Goal: Task Accomplishment & Management: Complete application form

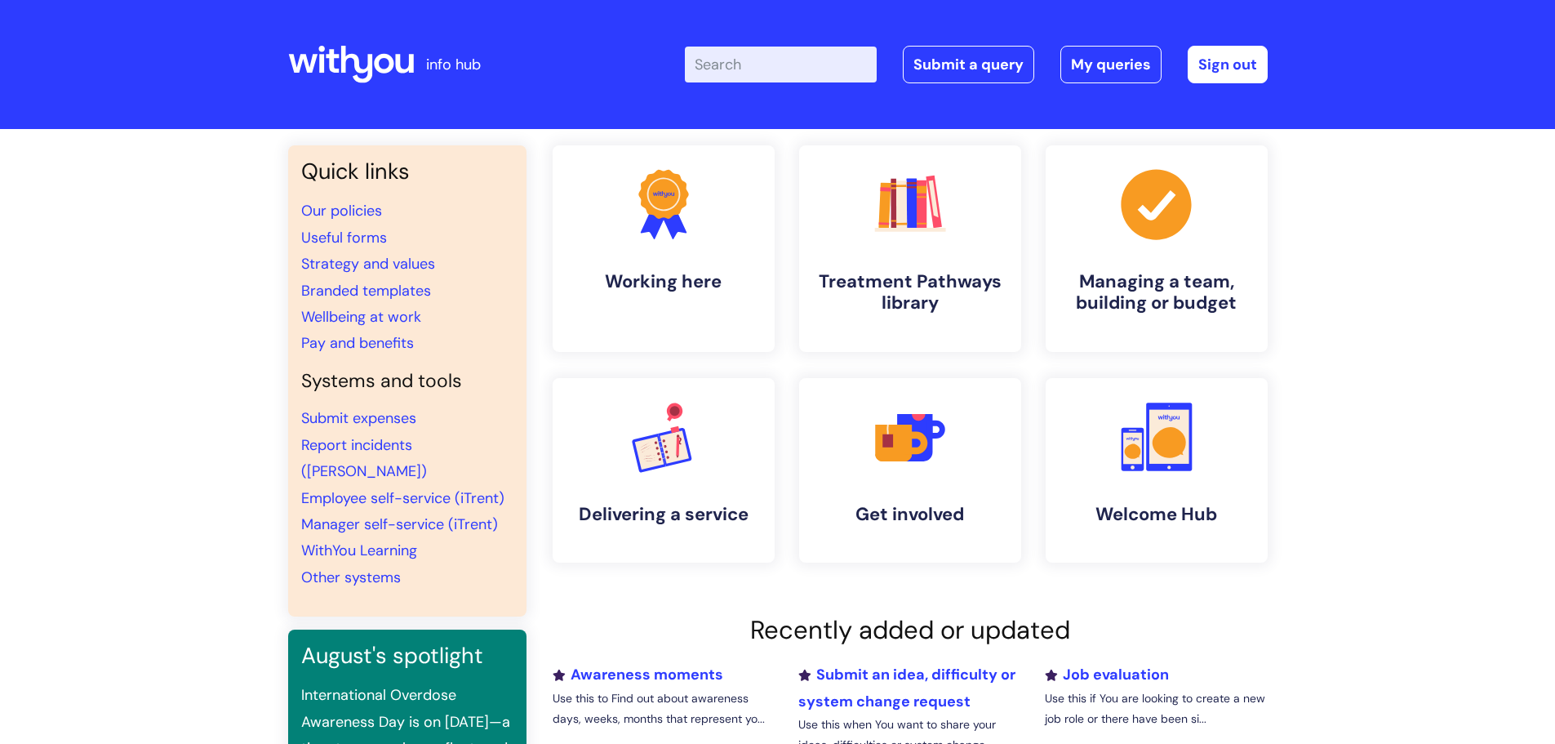
click at [771, 68] on input "Enter your search term here..." at bounding box center [781, 65] width 192 height 36
type input "banding"
click button "Search" at bounding box center [0, 0] width 0 height 0
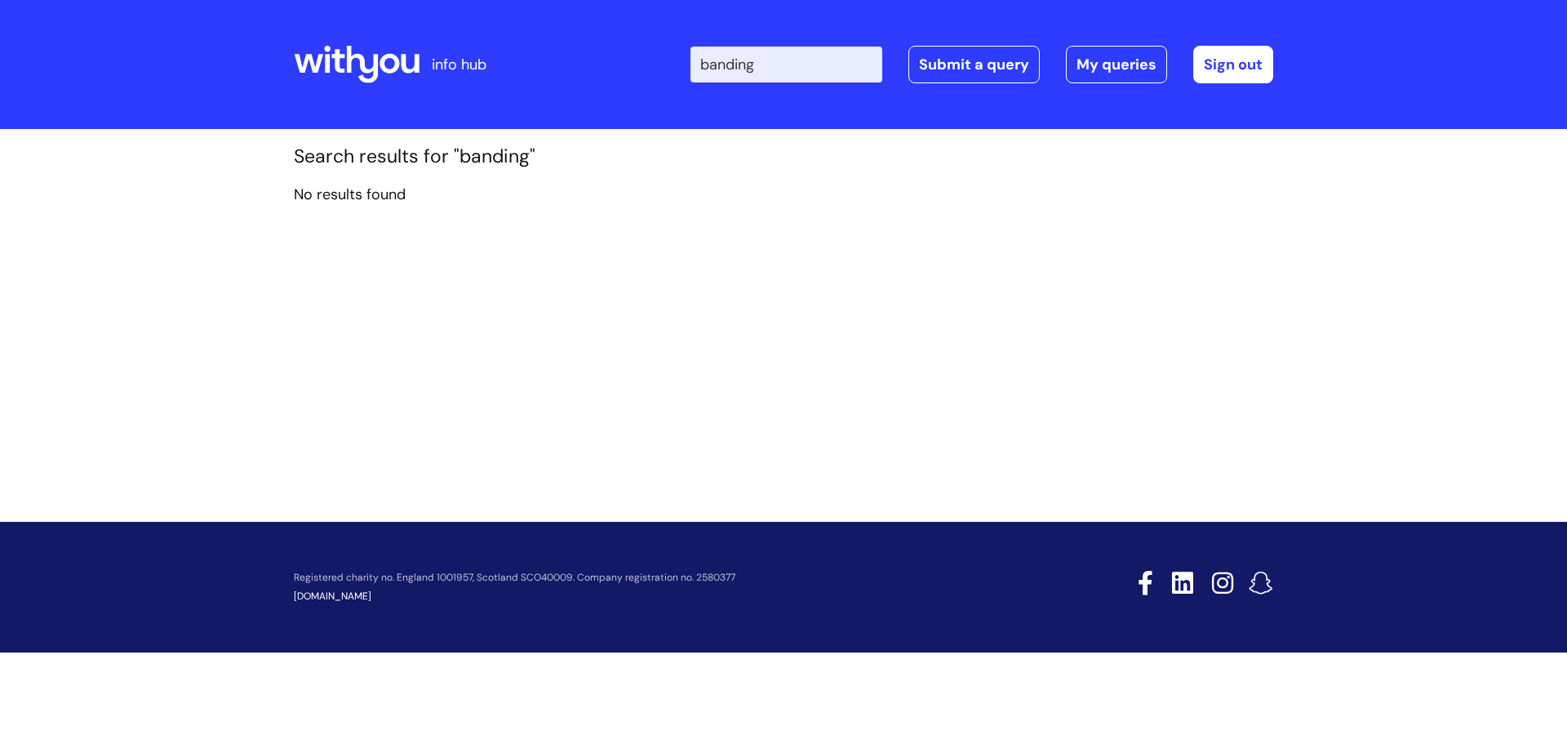
click at [318, 44] on div at bounding box center [357, 65] width 126 height 64
drag, startPoint x: 790, startPoint y: 66, endPoint x: 662, endPoint y: 88, distance: 130.0
click at [662, 88] on div "Enter your search term here... banding Search Submit a query My queries Welcome…" at bounding box center [905, 64] width 736 height 96
type input "pay scale"
click button "Search" at bounding box center [0, 0] width 0 height 0
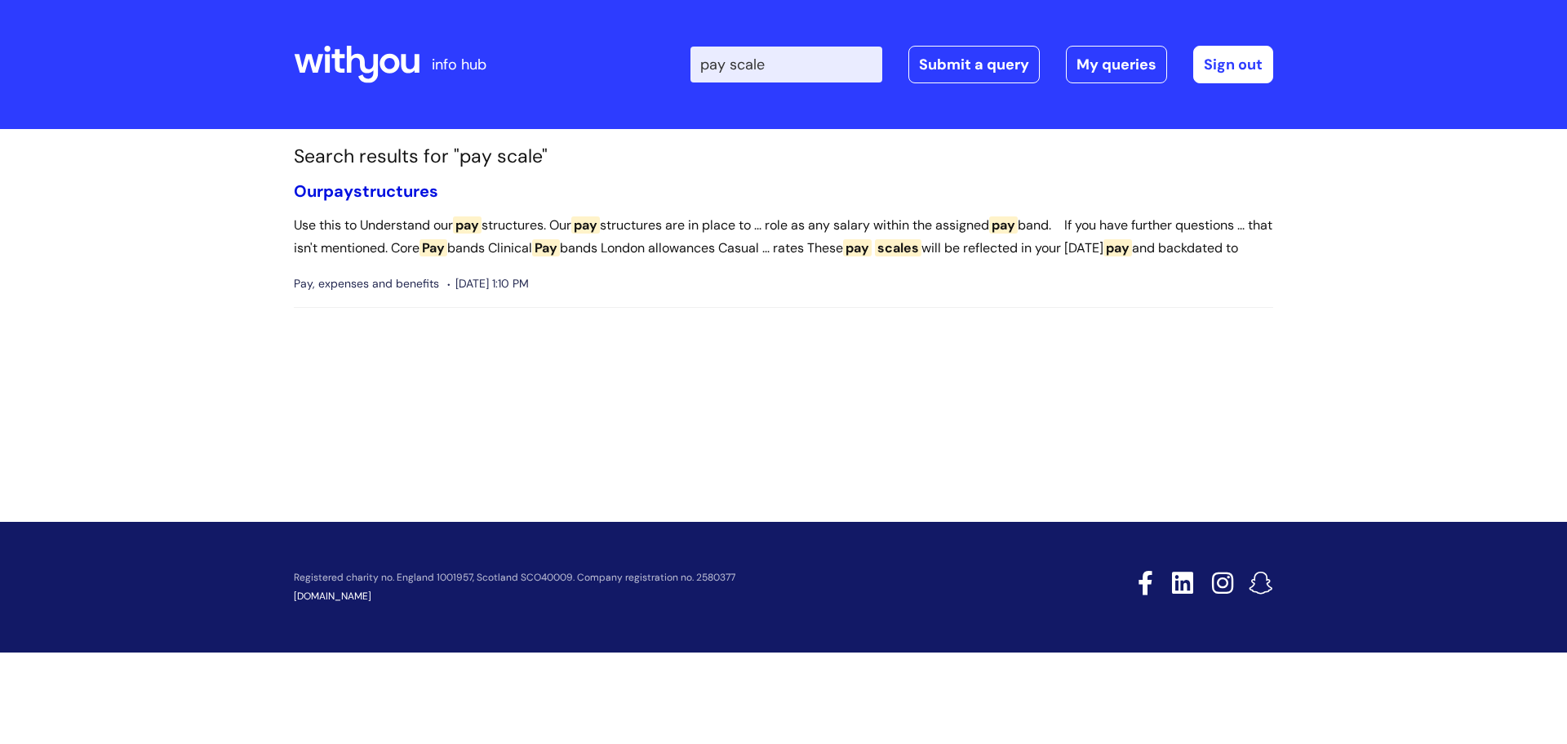
click at [388, 186] on link "Our pay structures" at bounding box center [366, 190] width 144 height 21
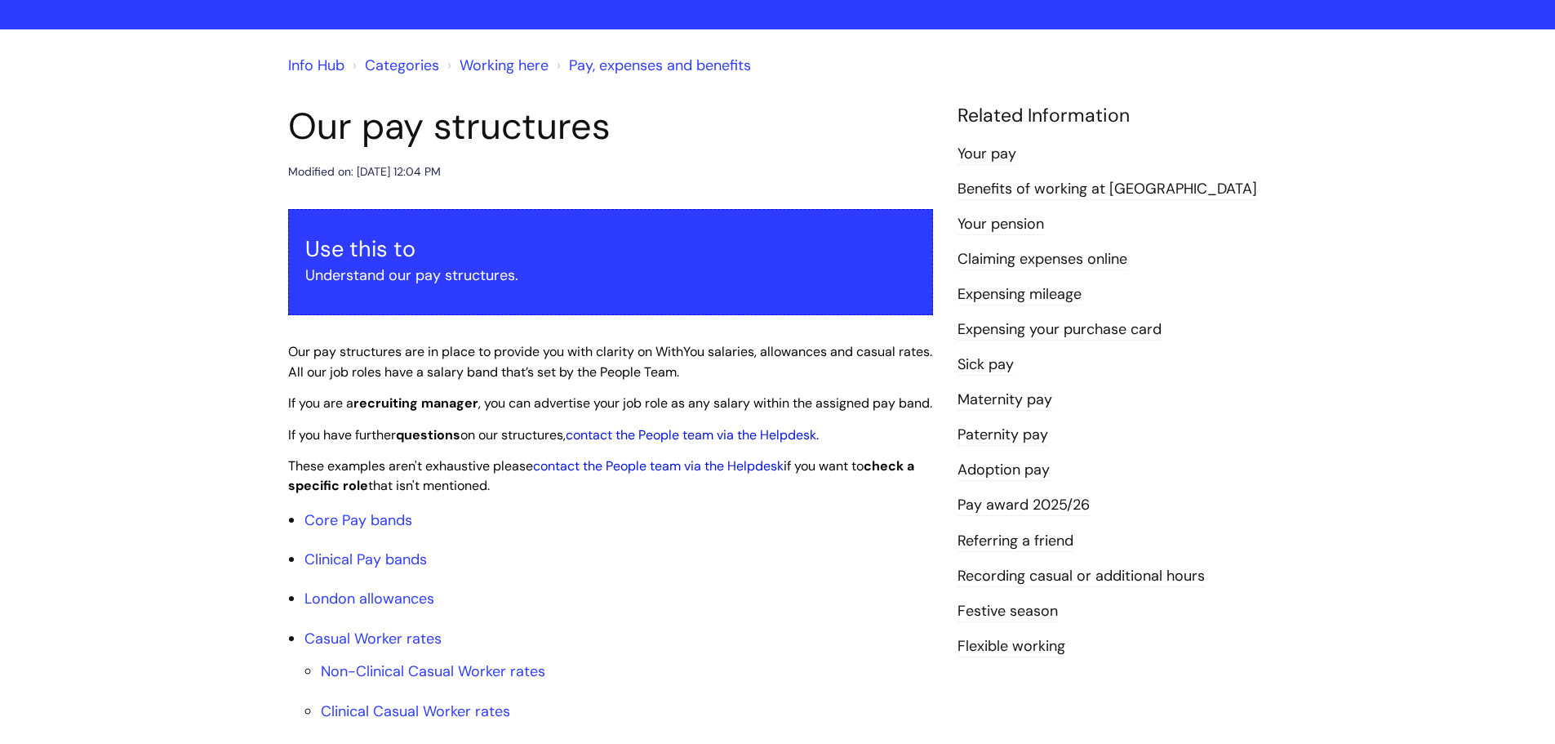
scroll to position [326, 0]
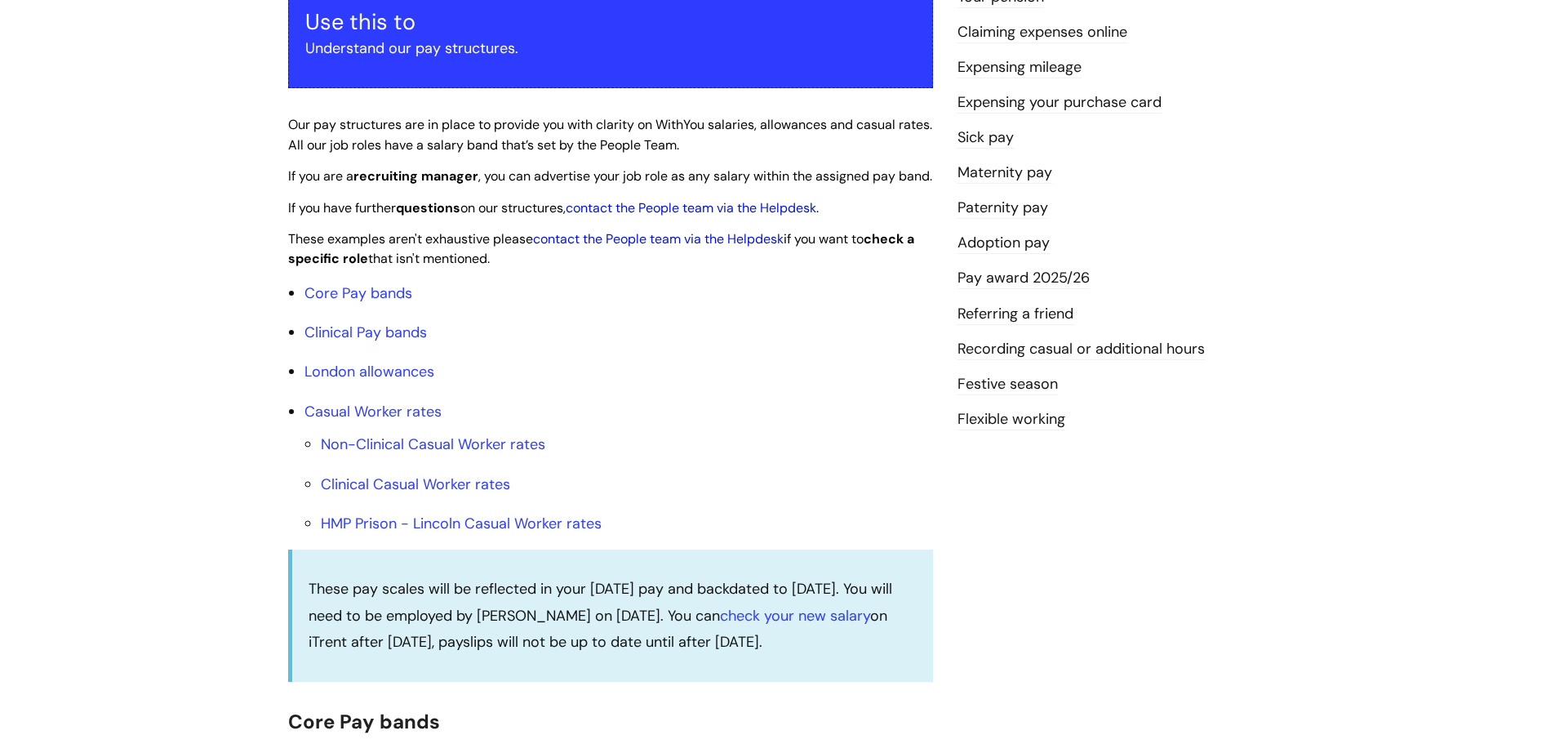
click at [1000, 275] on link "Pay award 2025/26" at bounding box center [1023, 278] width 132 height 21
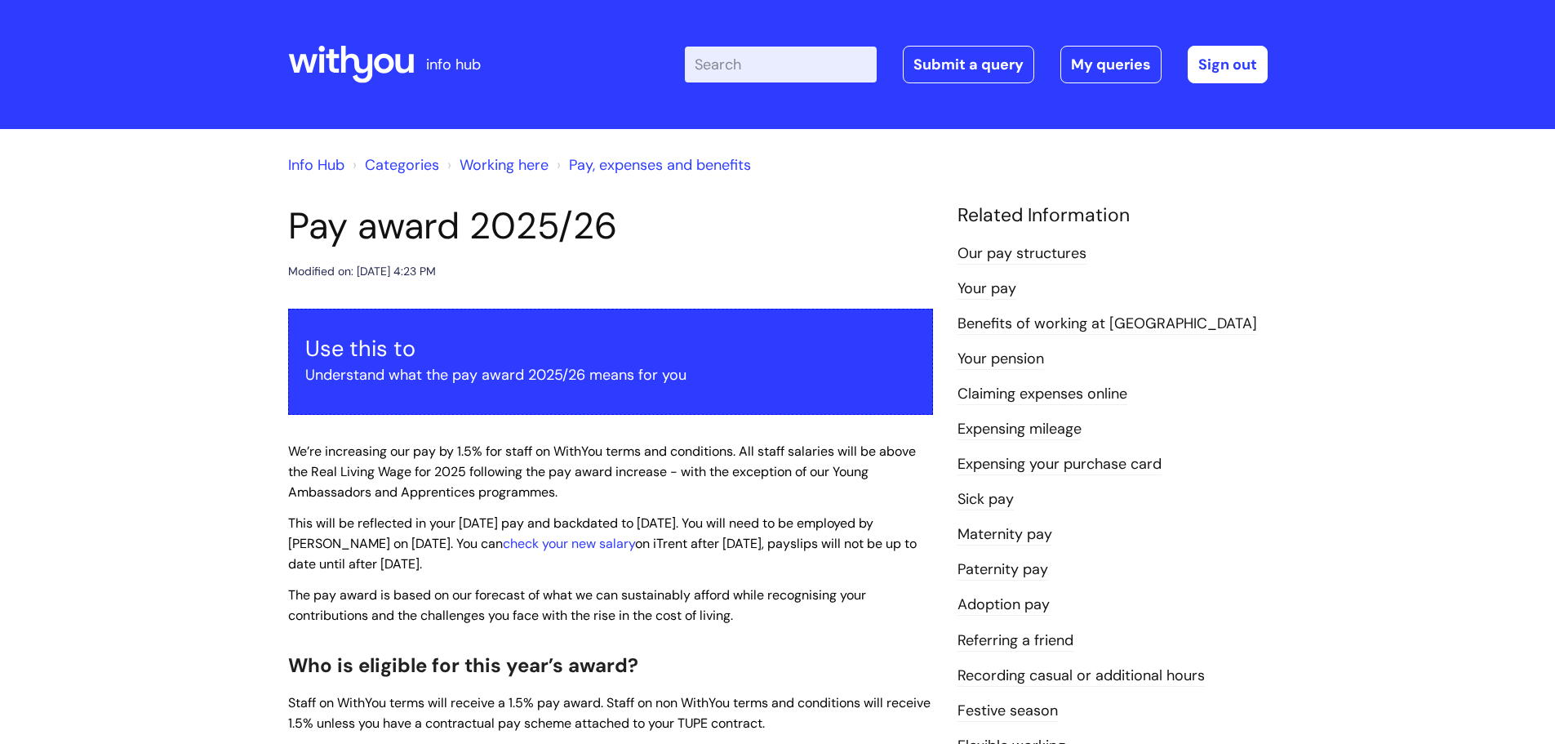
click at [638, 168] on link "Pay, expenses and benefits" at bounding box center [660, 165] width 182 height 20
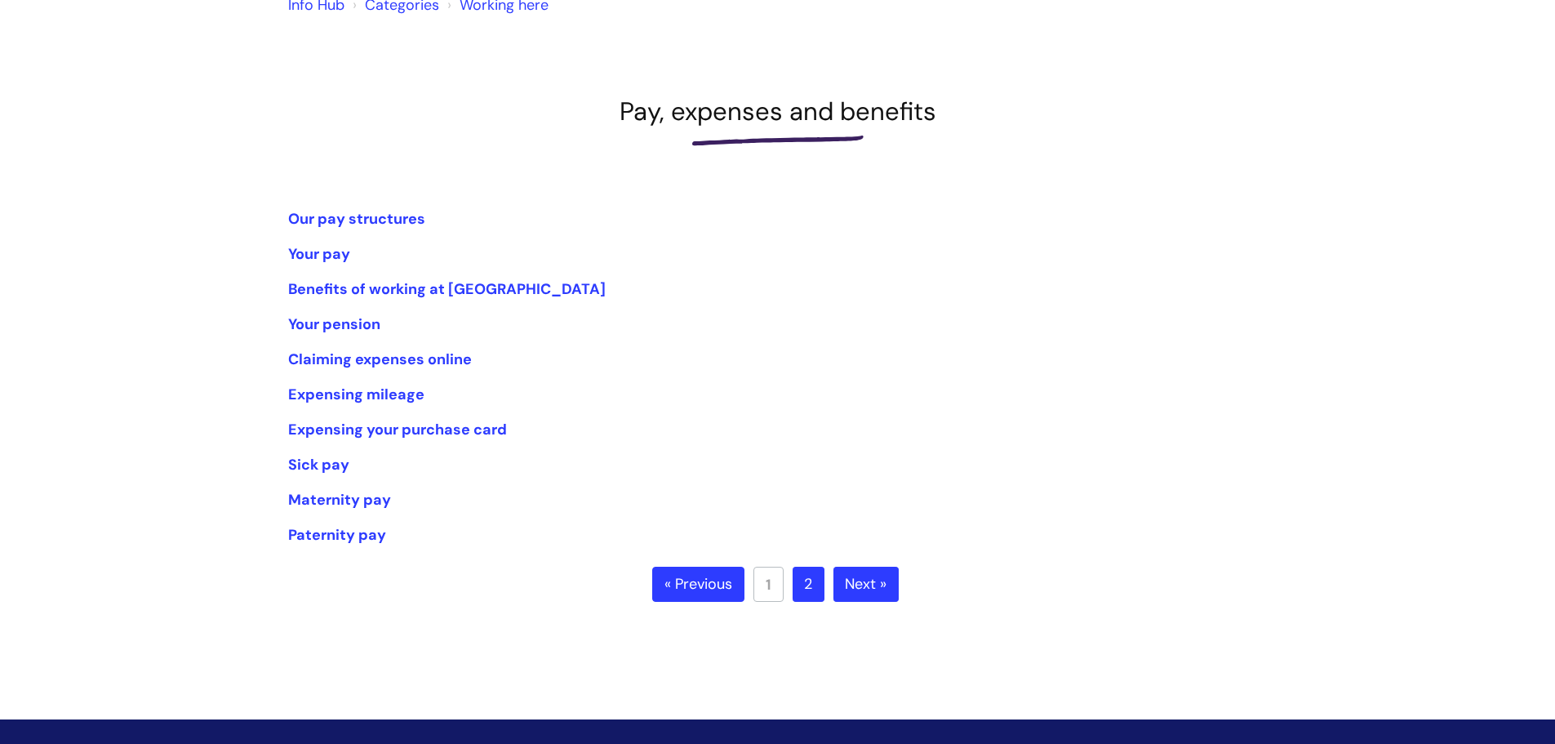
scroll to position [163, 0]
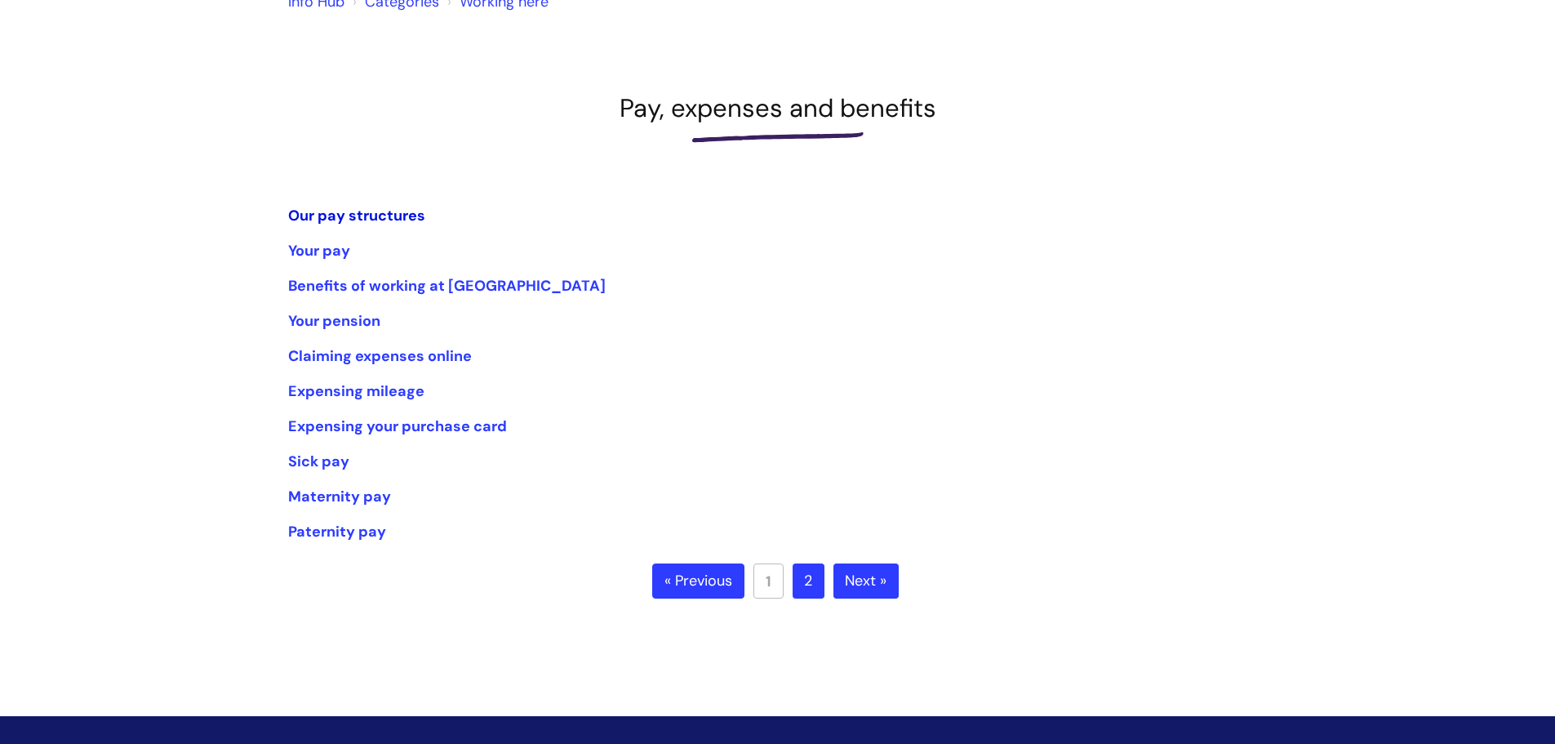
click at [390, 218] on link "Our pay structures" at bounding box center [356, 216] width 137 height 20
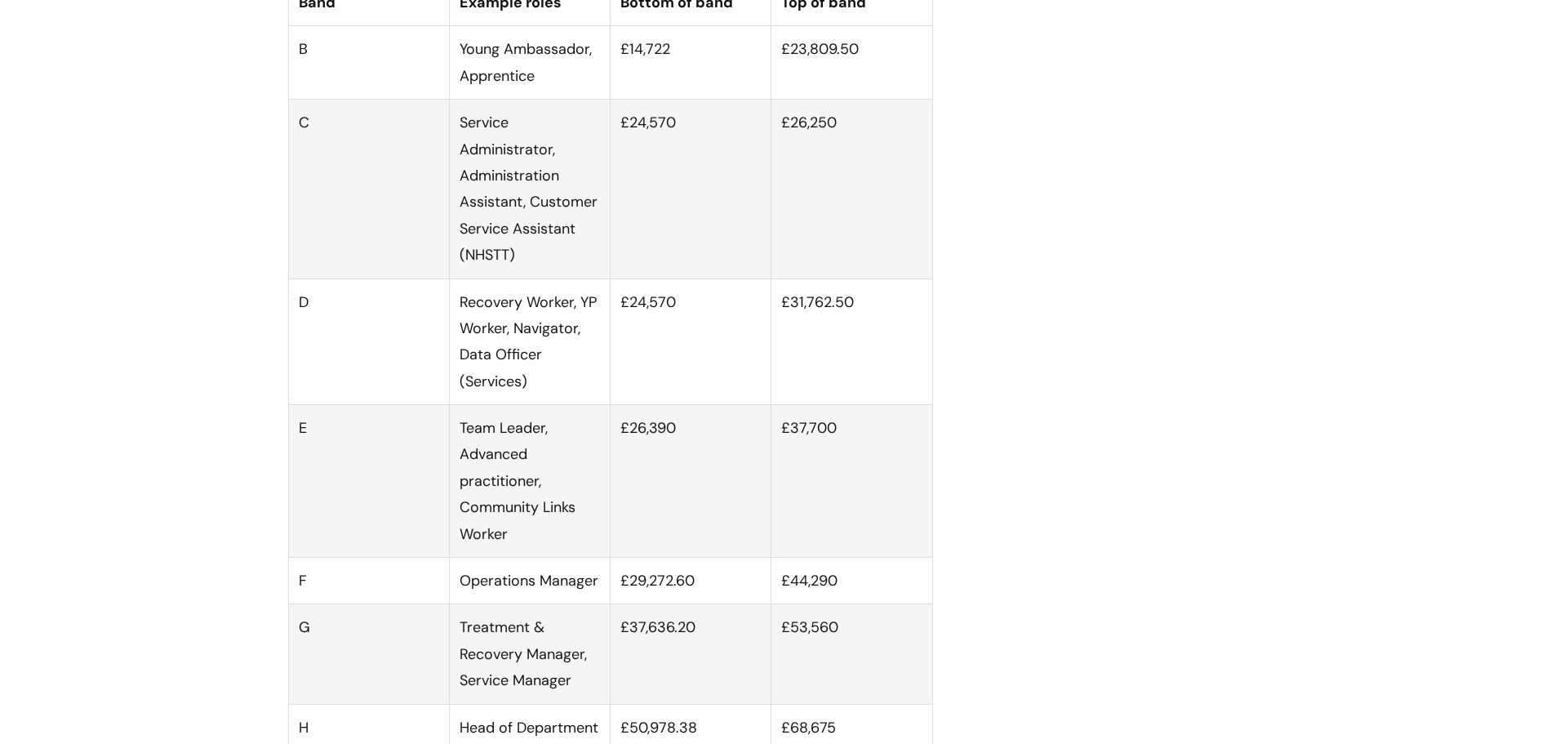
scroll to position [1061, 0]
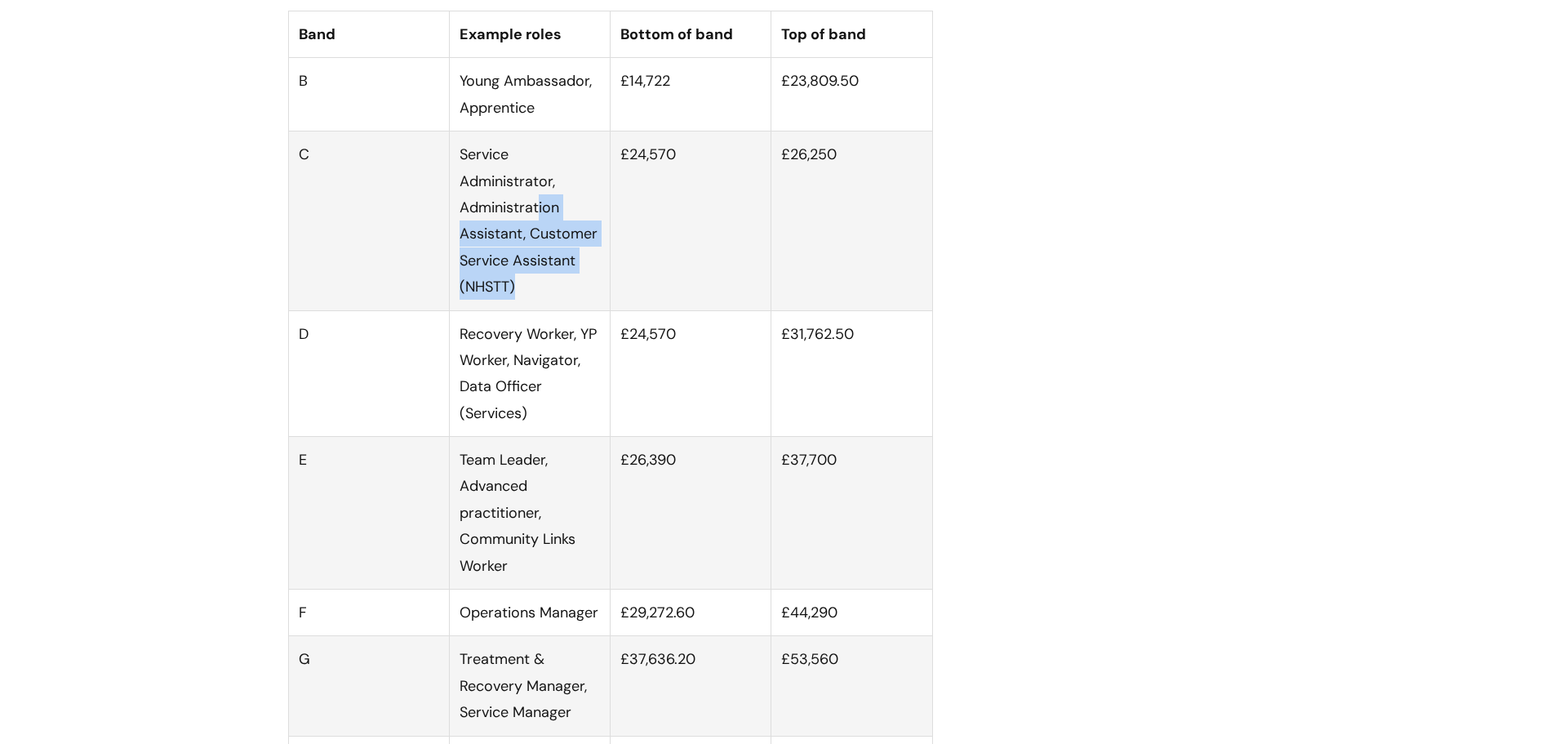
drag, startPoint x: 538, startPoint y: 236, endPoint x: 532, endPoint y: 294, distance: 58.2
click at [532, 294] on td "Service Administrator, Administration Assistant, Customer Service Assistant (NH…" at bounding box center [529, 220] width 161 height 179
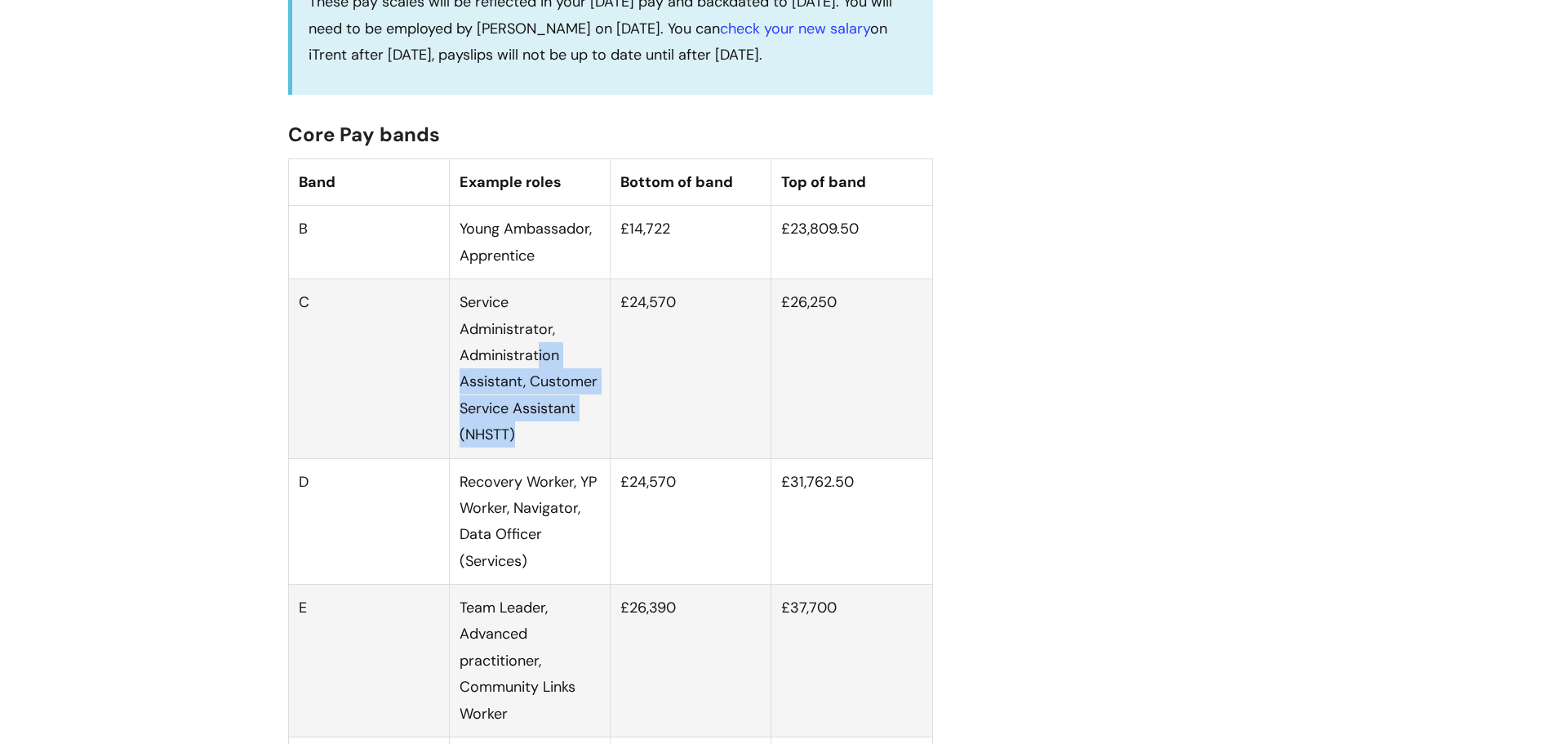
scroll to position [898, 0]
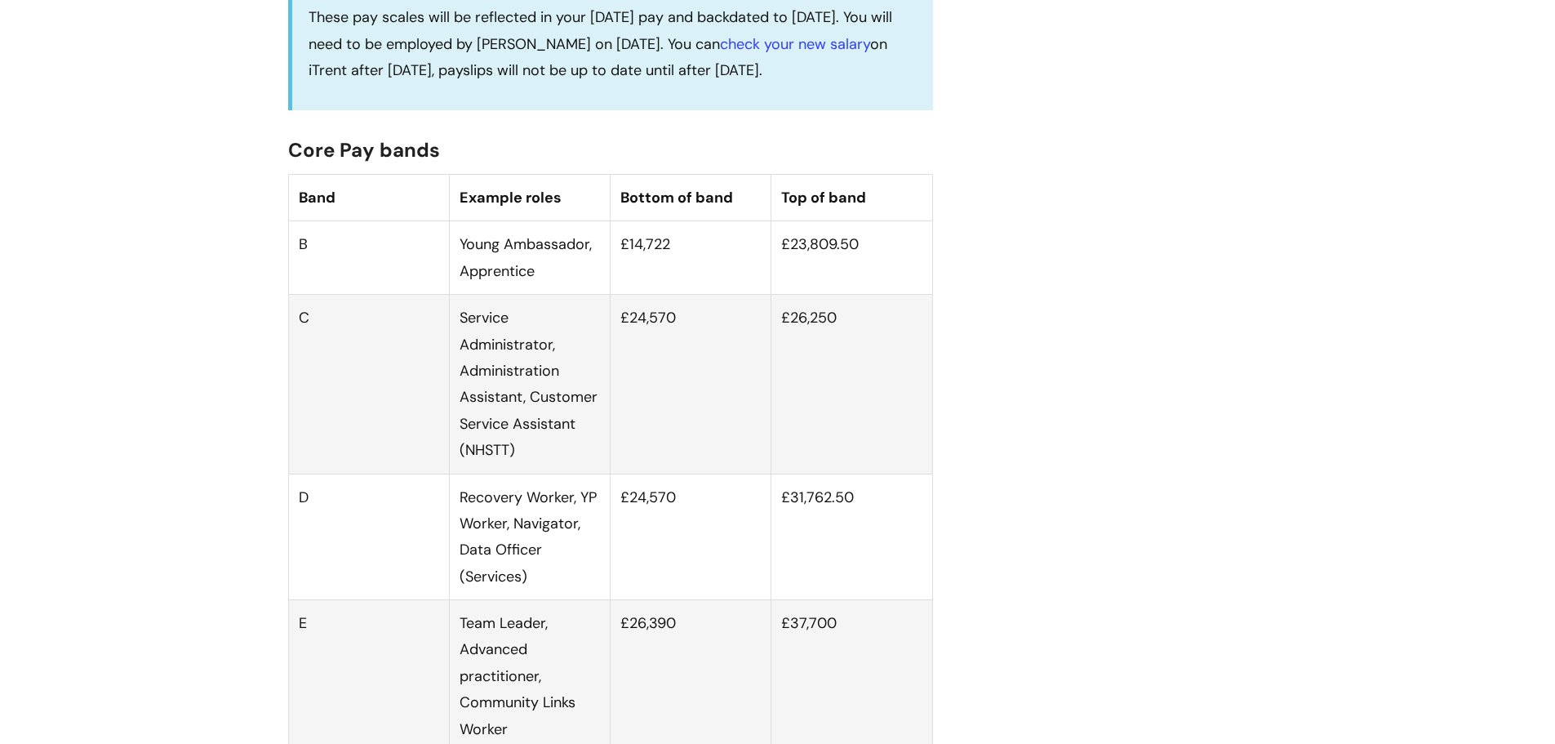
click at [504, 377] on td "Service Administrator, Administration Assistant, Customer Service Assistant (NH…" at bounding box center [529, 384] width 161 height 179
drag, startPoint x: 468, startPoint y: 335, endPoint x: 473, endPoint y: 372, distance: 37.1
click at [473, 372] on td "Service Administrator, Administration Assistant, Customer Service Assistant (NH…" at bounding box center [529, 384] width 161 height 179
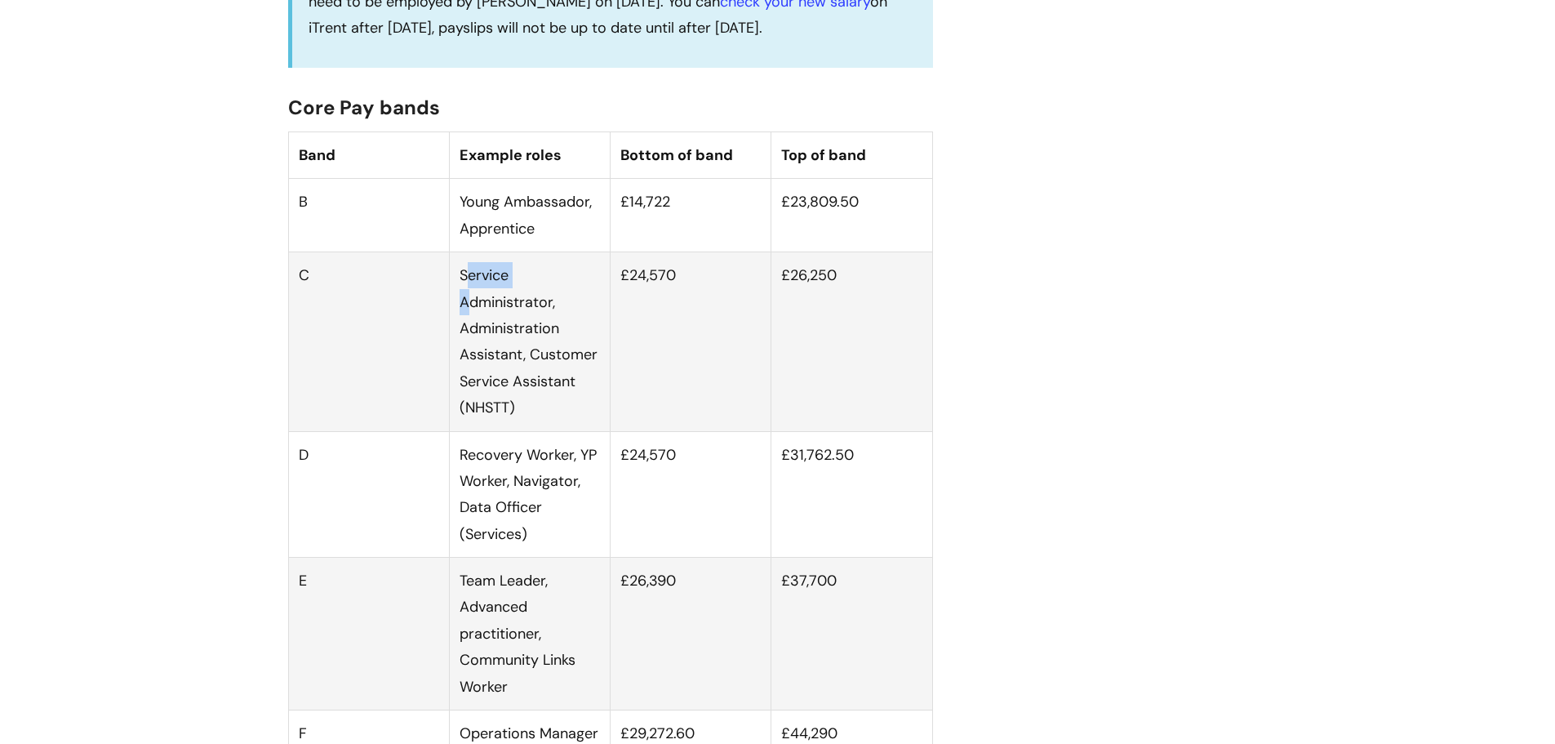
scroll to position [979, 0]
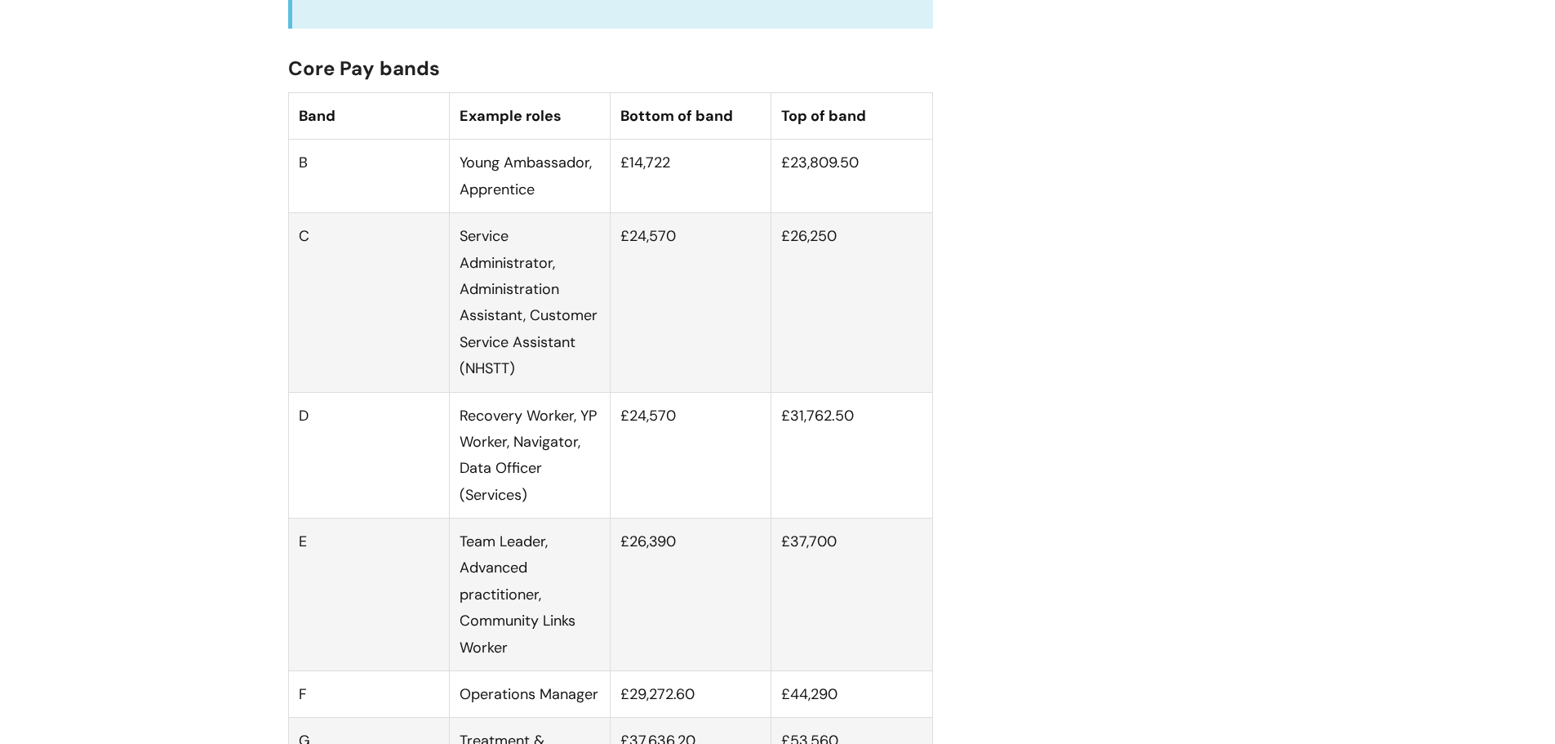
click at [505, 286] on td "Service Administrator, Administration Assistant, Customer Service Assistant (NH…" at bounding box center [529, 302] width 161 height 179
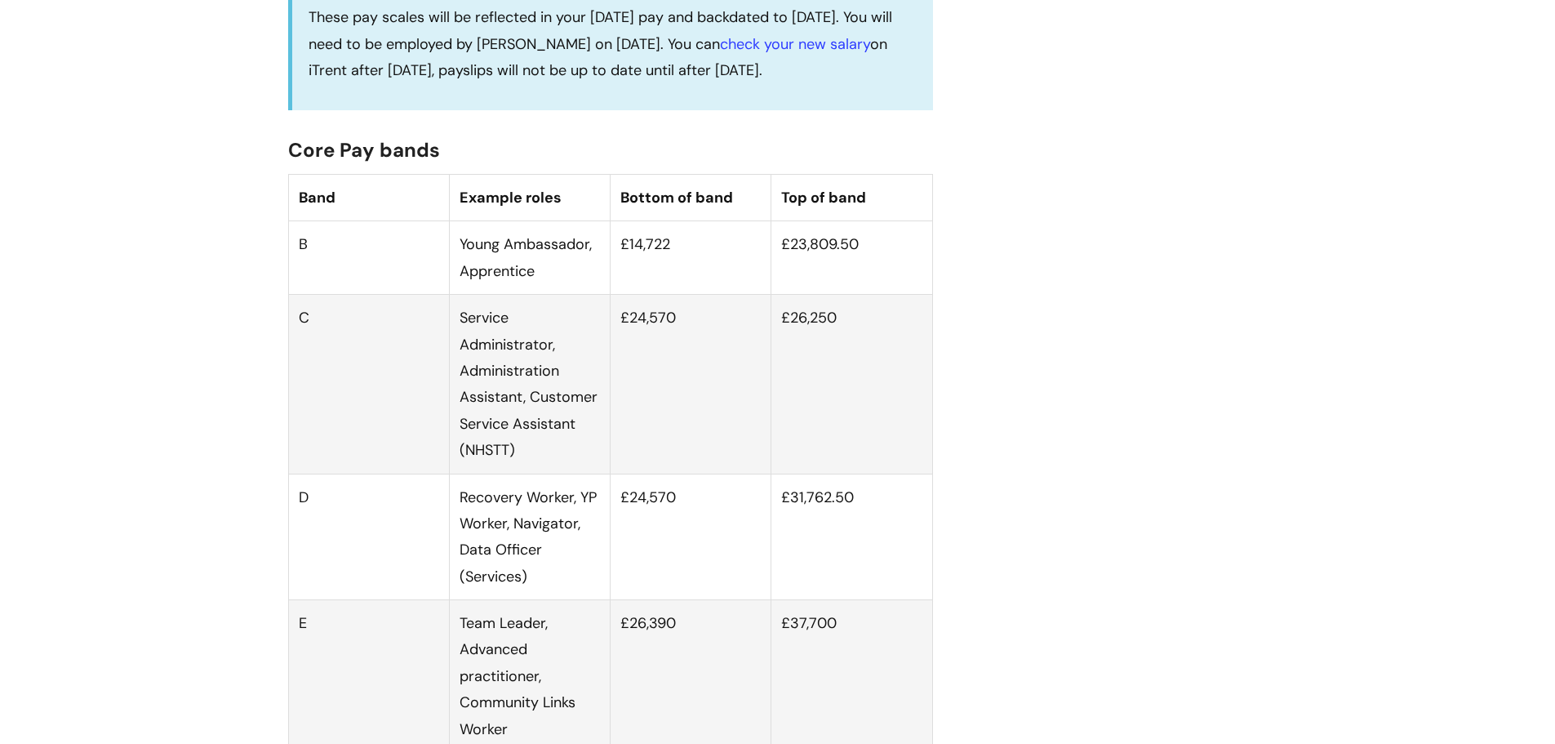
scroll to position [653, 0]
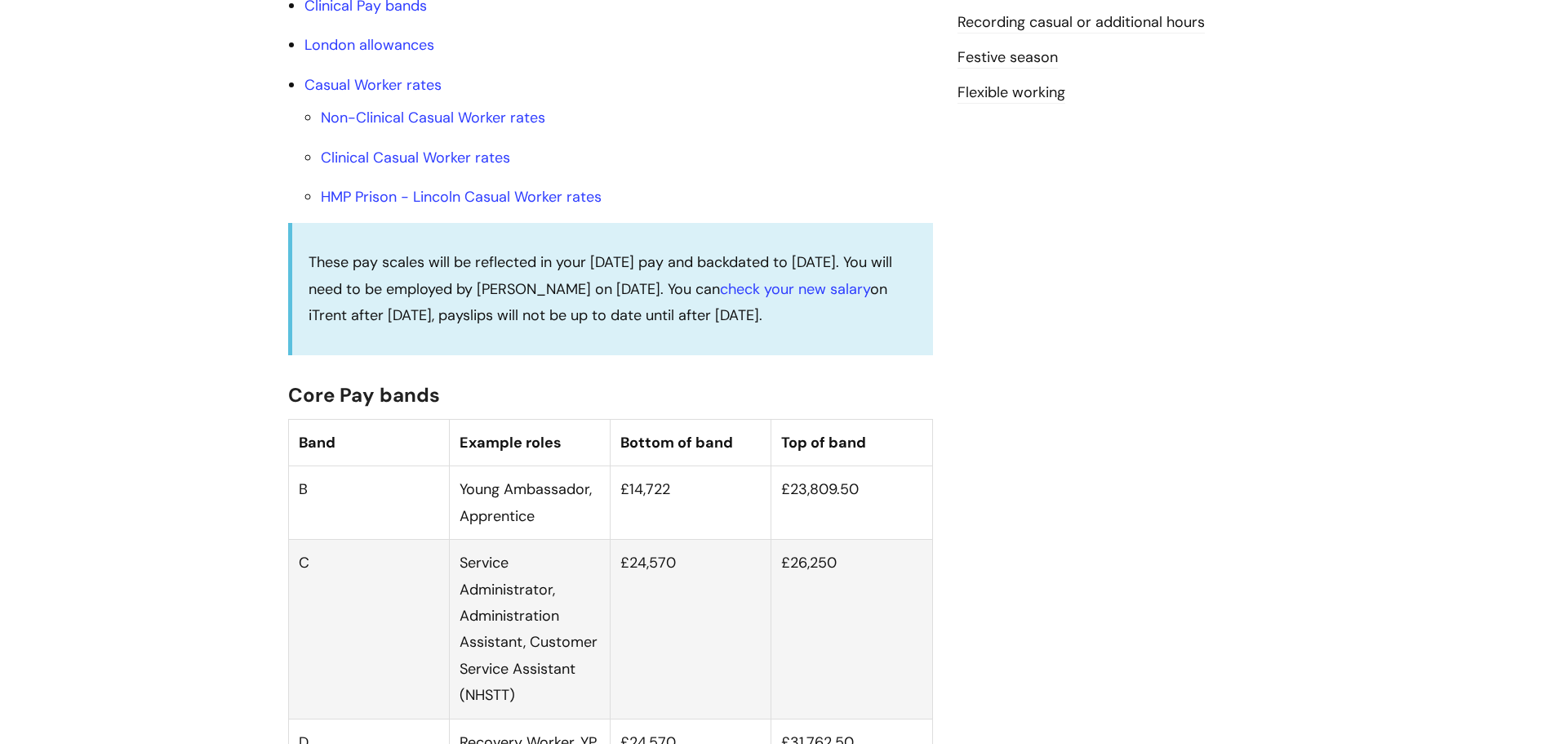
drag, startPoint x: 820, startPoint y: 309, endPoint x: 939, endPoint y: 195, distance: 163.9
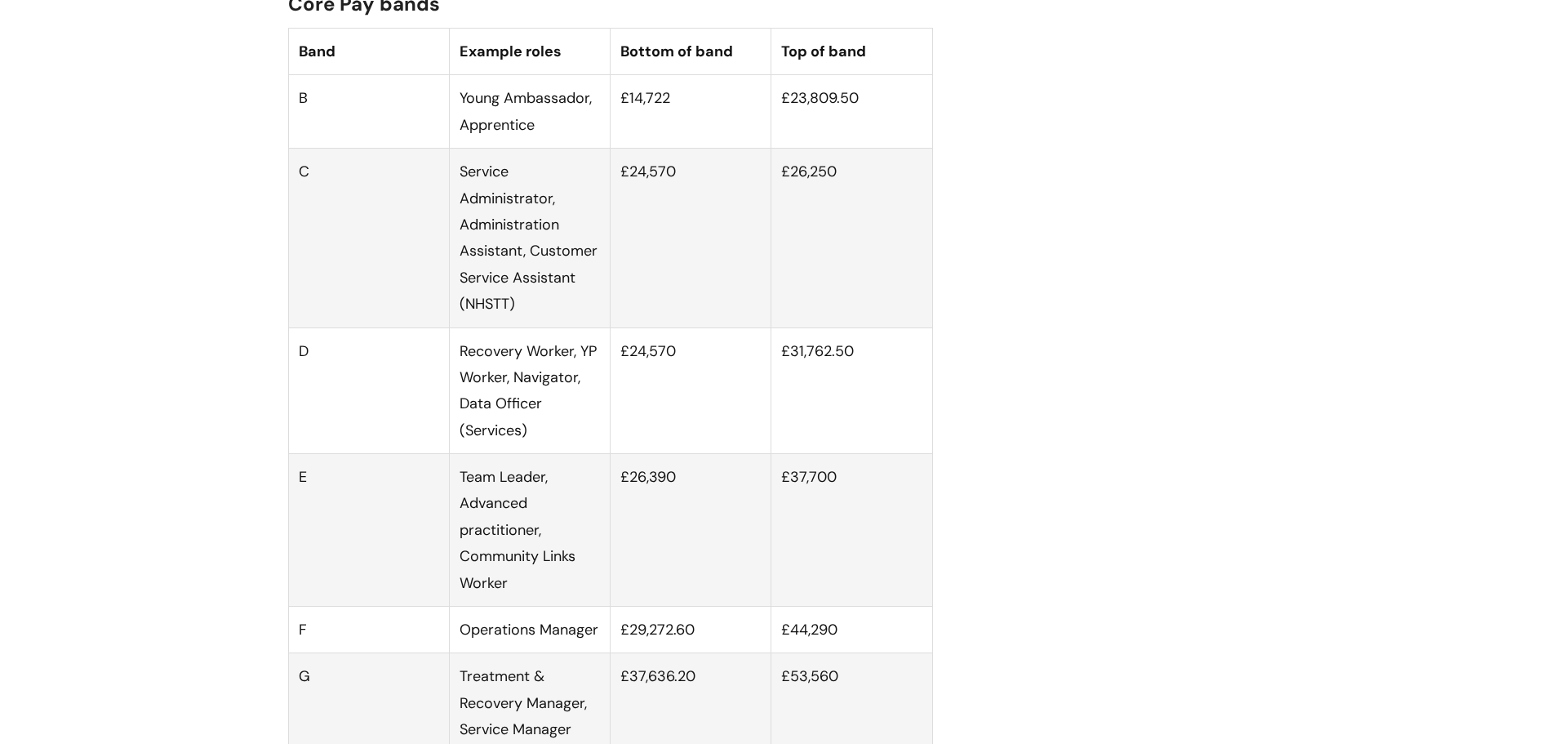
scroll to position [1061, 0]
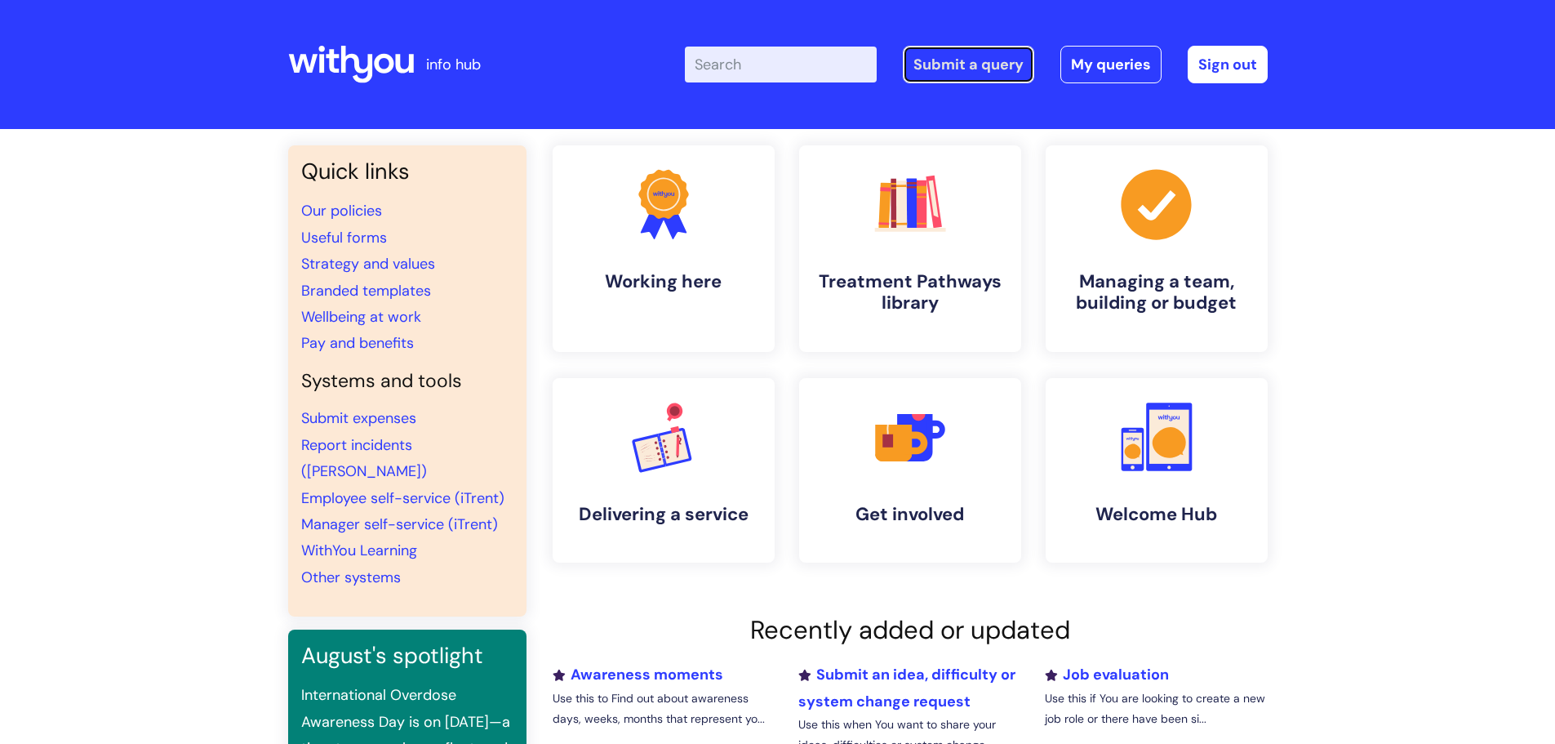
click at [975, 69] on link "Submit a query" at bounding box center [968, 65] width 131 height 38
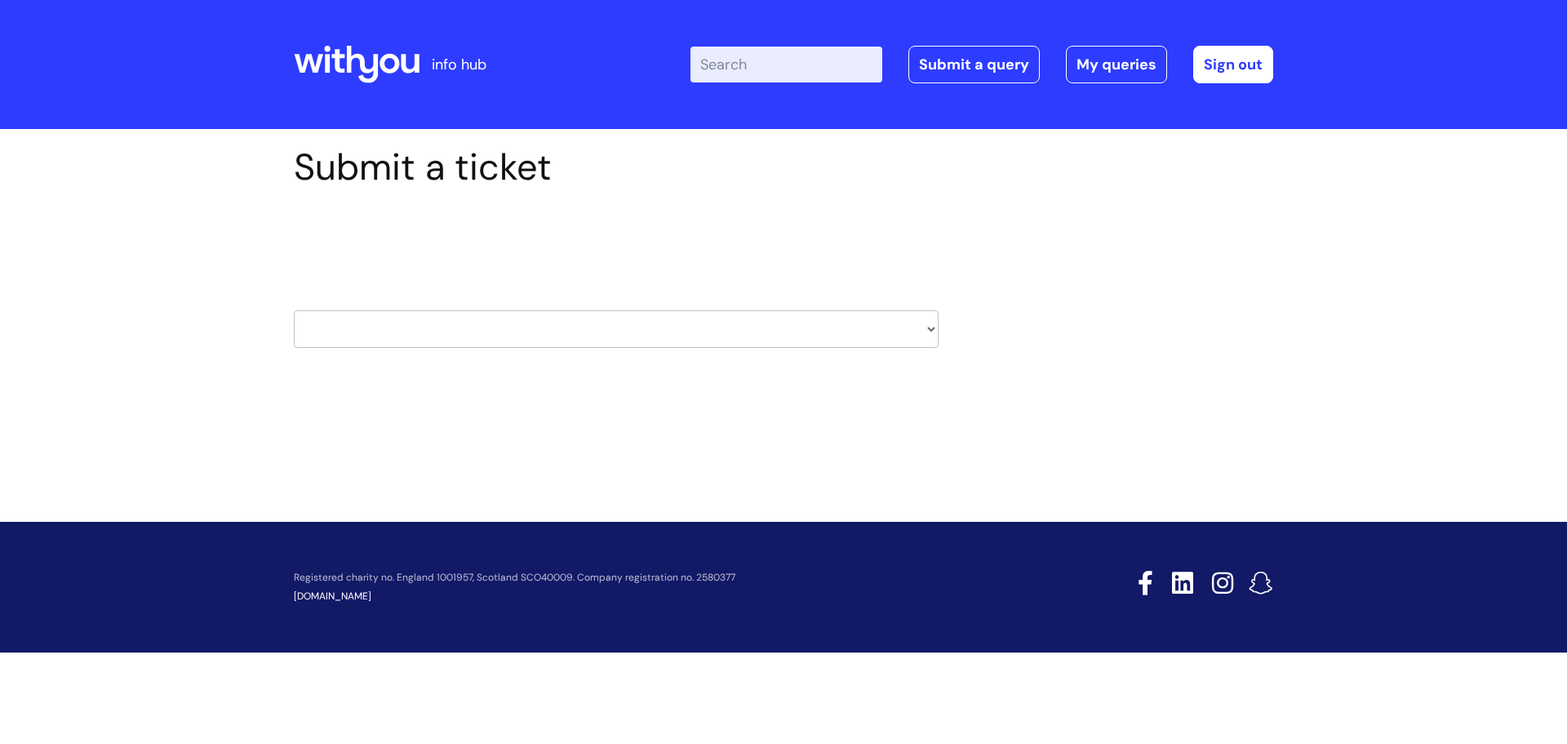
click at [501, 333] on select "HR / People IT and Support Clinical Drug Alerts Finance Accounts Data Support T…" at bounding box center [616, 329] width 645 height 38
select select "it_and_support"
click at [294, 310] on select "HR / People IT and Support Clinical Drug Alerts Finance Accounts Data Support T…" at bounding box center [616, 329] width 645 height 38
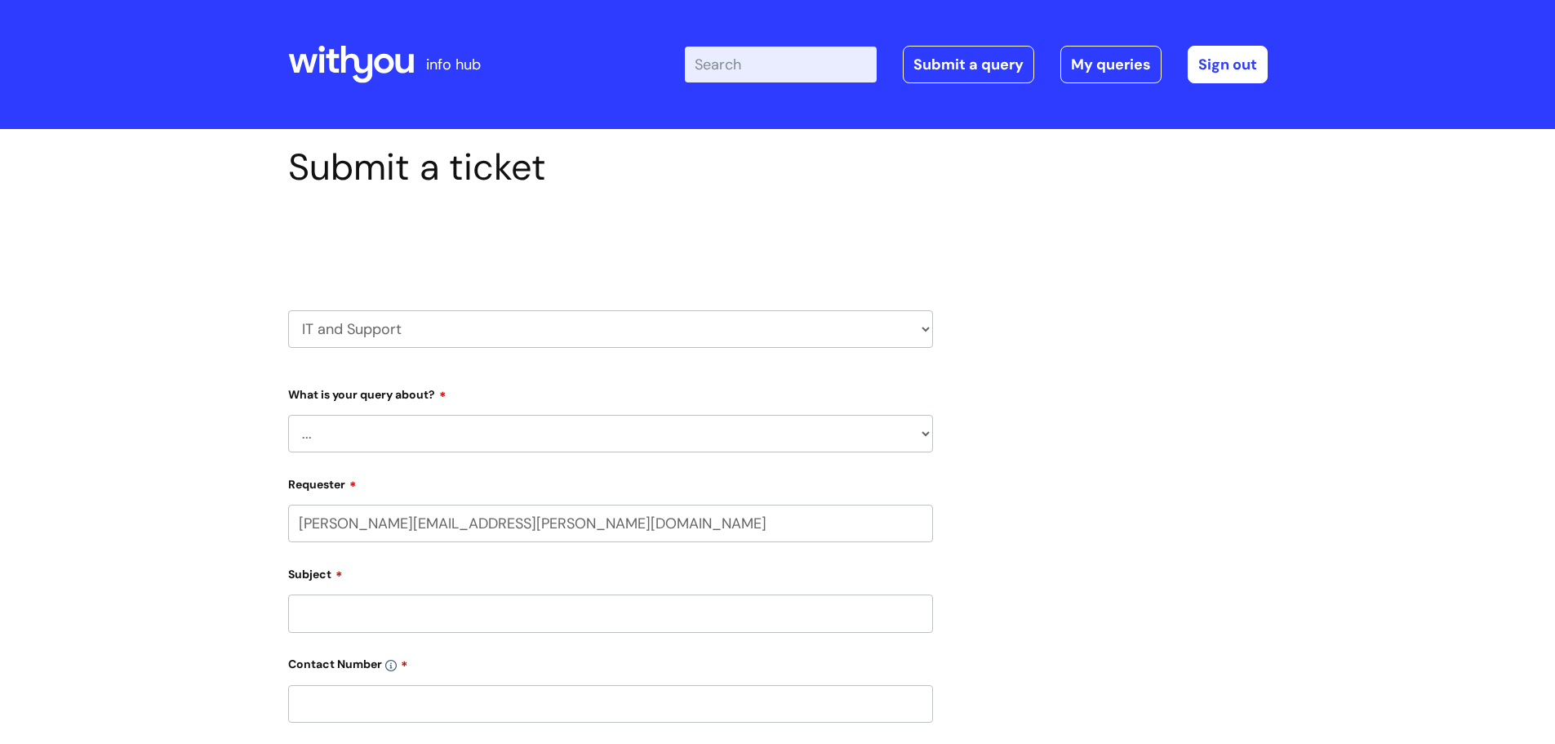
select select "80004157202"
click at [499, 430] on select "... Mobile Phone Reset & MFA Accounts, Starters and Leavers IT Hardware issue I…" at bounding box center [610, 434] width 645 height 38
click at [490, 370] on div "Select issue type HR / People IT and Support Clinical Drug Alerts Finance Accou…" at bounding box center [610, 287] width 645 height 170
click at [500, 335] on select "HR / People IT and Support Clinical Drug Alerts Finance Accounts Data Support T…" at bounding box center [610, 329] width 645 height 38
click at [192, 357] on div "Submit a ticket Select issue type HR / People IT and Support Clinical Drug Aler…" at bounding box center [777, 708] width 1555 height 1158
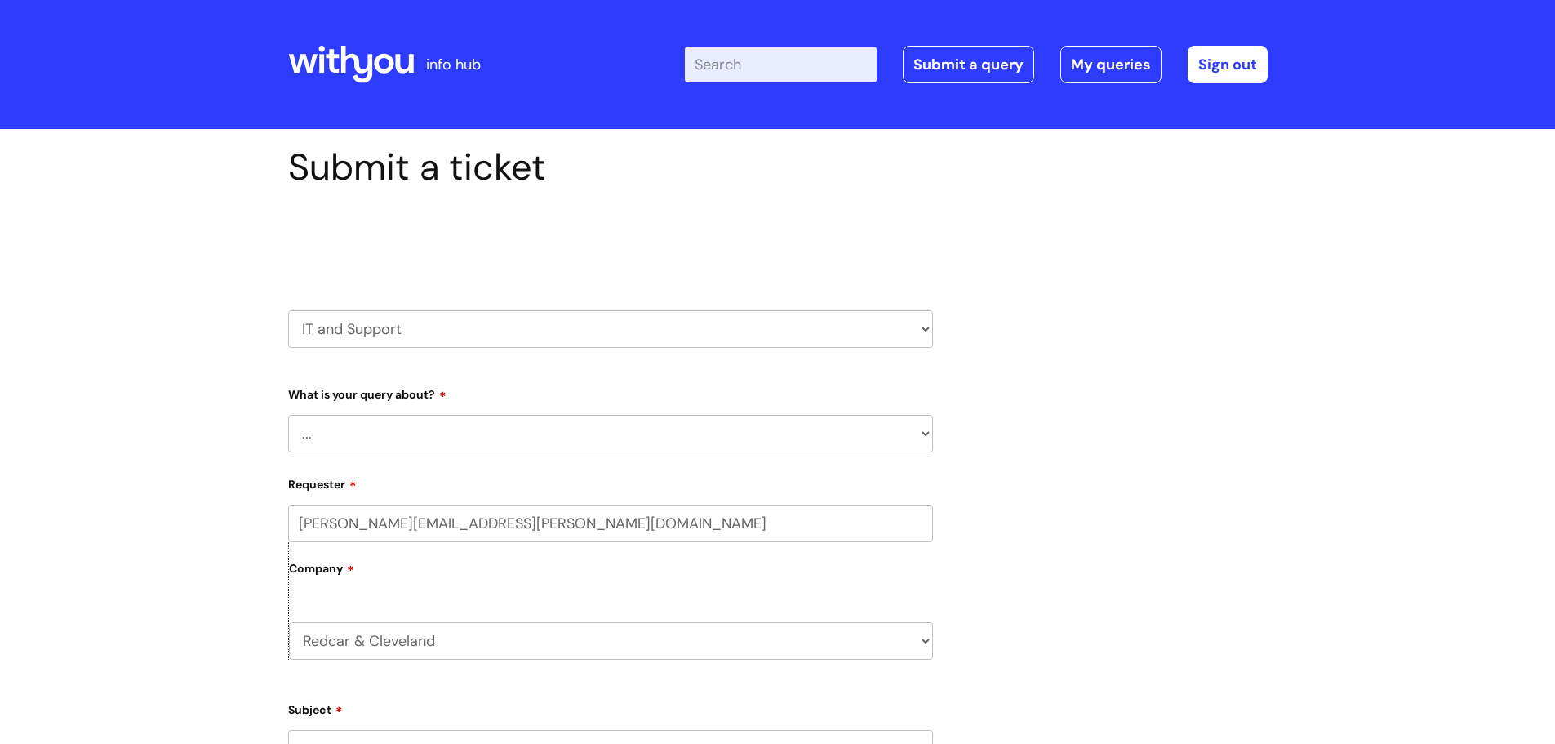
click at [352, 425] on select "... Mobile Phone Reset & MFA Accounts, Starters and Leavers IT Hardware issue I…" at bounding box center [610, 434] width 645 height 38
click at [420, 336] on select "HR / People IT and Support Clinical Drug Alerts Finance Accounts Data Support T…" at bounding box center [610, 329] width 645 height 38
select select "internal_communications"
click at [288, 310] on select "HR / People IT and Support Clinical Drug Alerts Finance Accounts Data Support T…" at bounding box center [610, 329] width 645 height 38
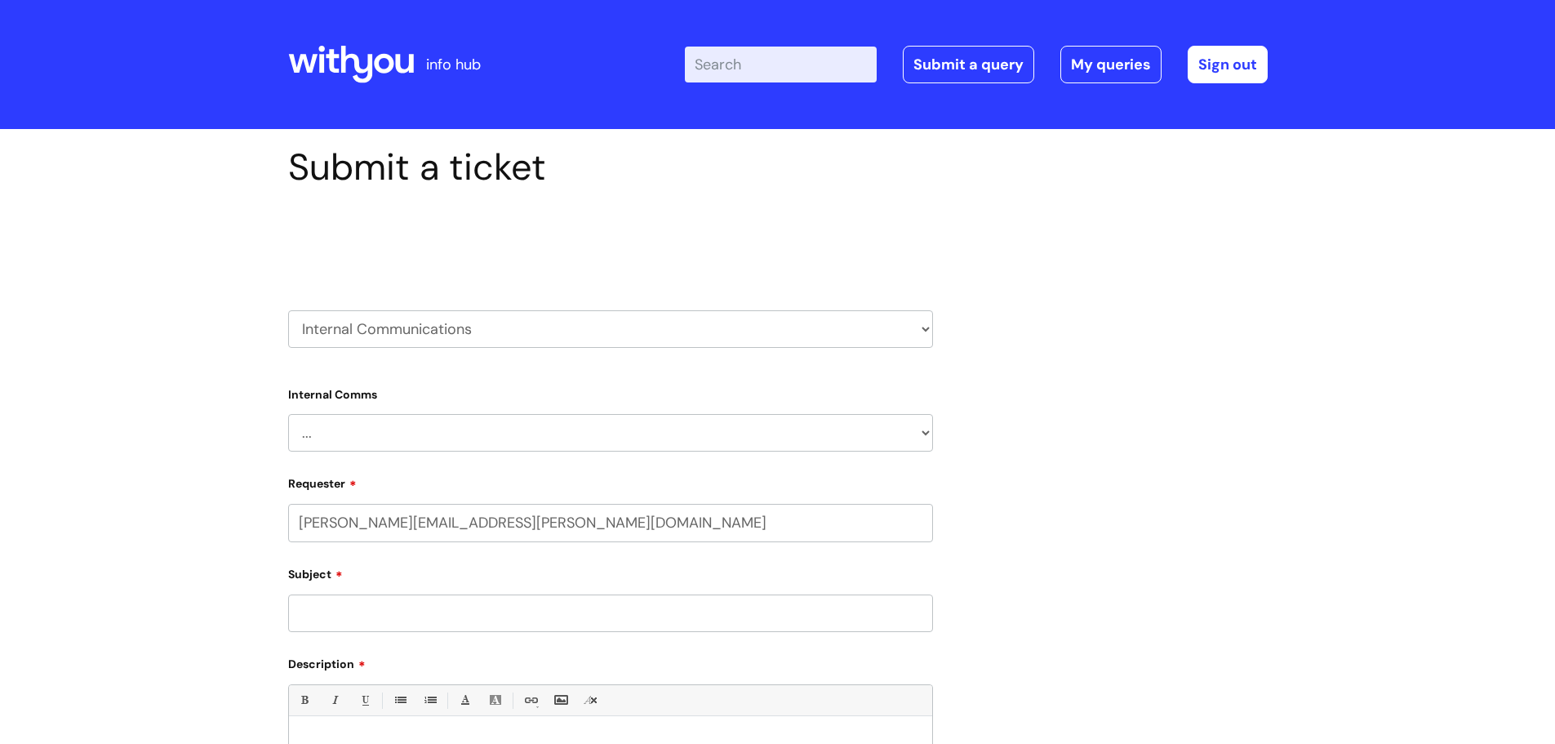
select select "80004157202"
click at [214, 429] on div "Submit a ticket Select issue type HR / People IT and Support Clinical Drug Aler…" at bounding box center [777, 663] width 1555 height 1068
click at [507, 331] on select "HR / People IT and Support Clinical Drug Alerts Finance Accounts Data Support T…" at bounding box center [610, 329] width 645 height 38
select select "property_&_estates"
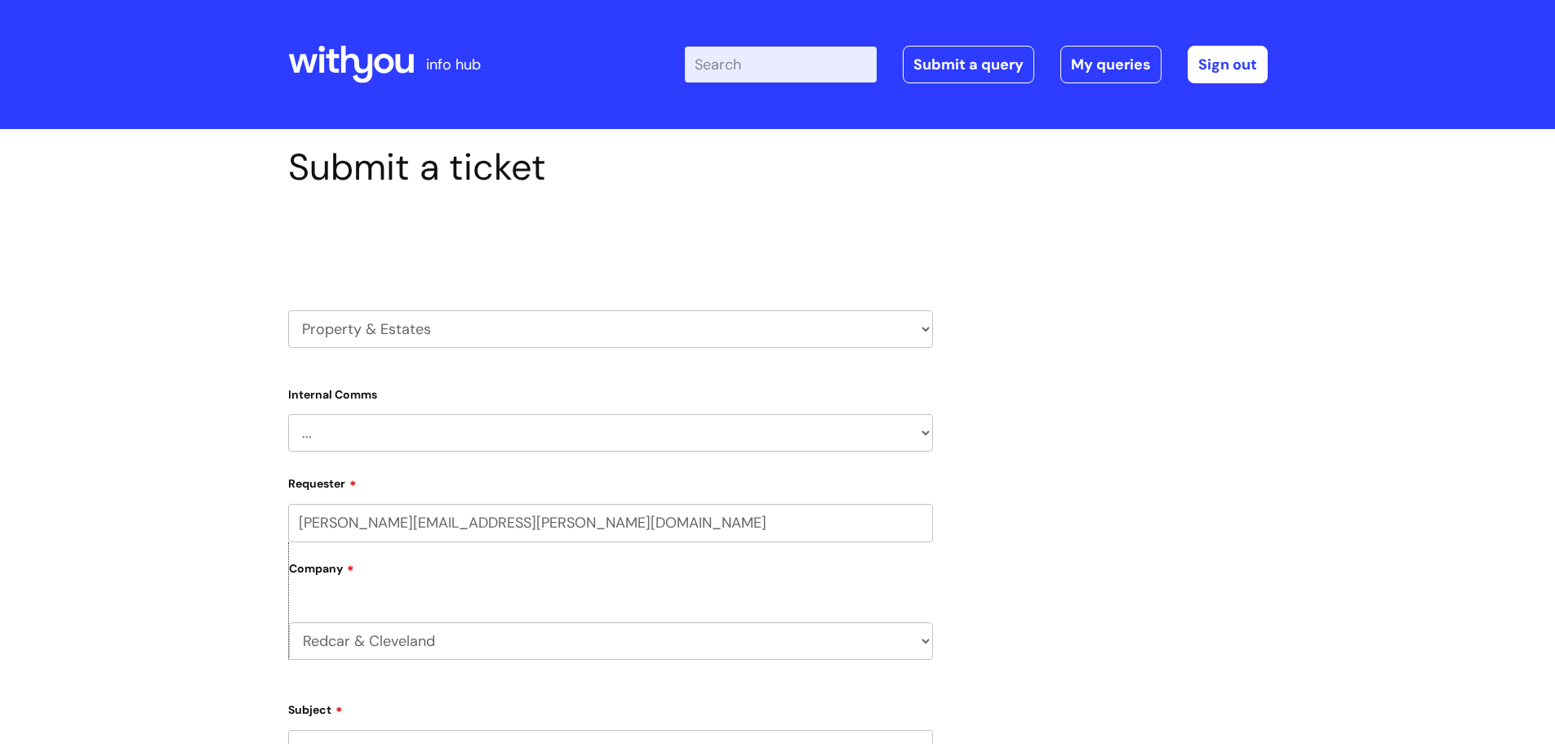
click at [288, 310] on select "HR / People IT and Support Clinical Drug Alerts Finance Accounts Data Support T…" at bounding box center [610, 329] width 645 height 38
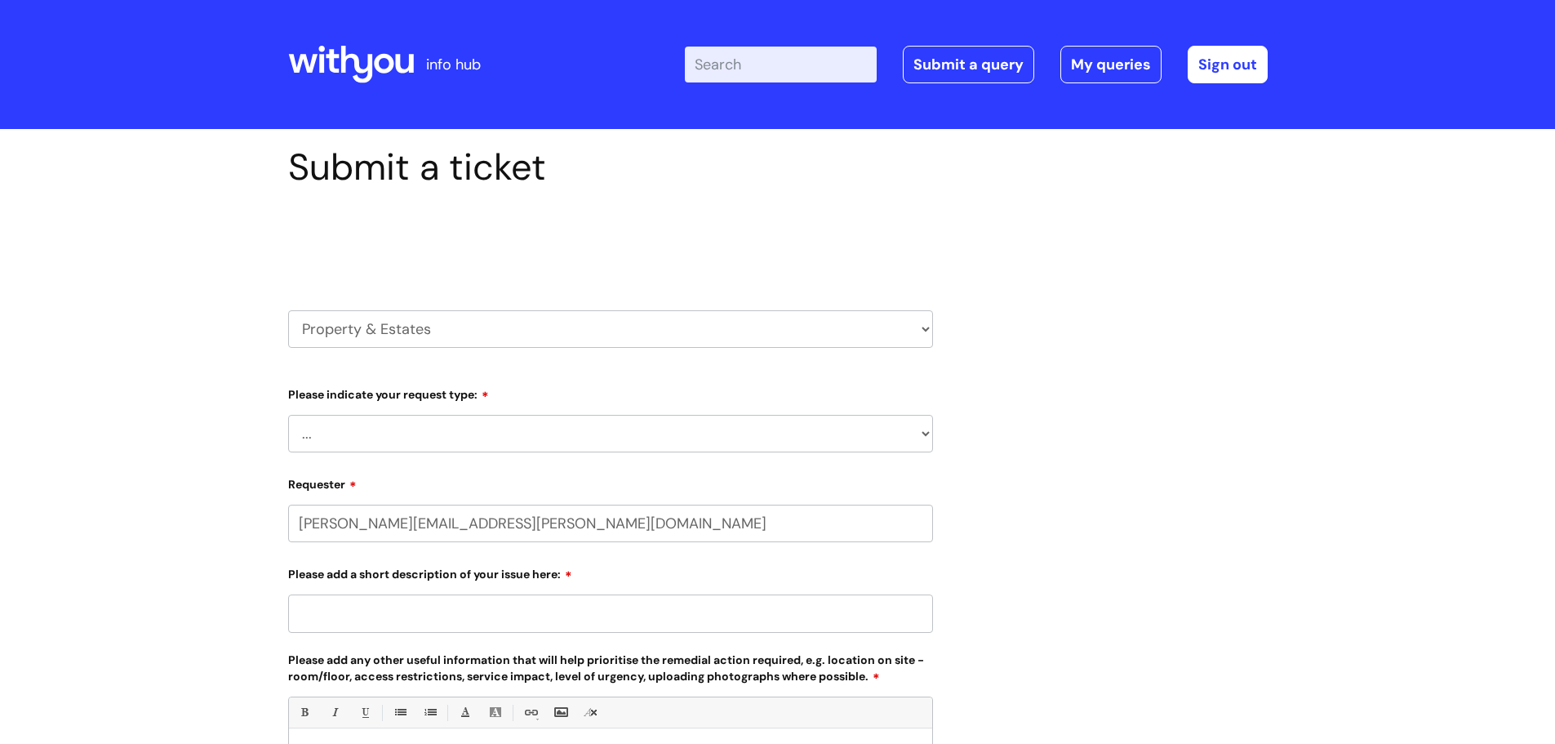
select select "80004157202"
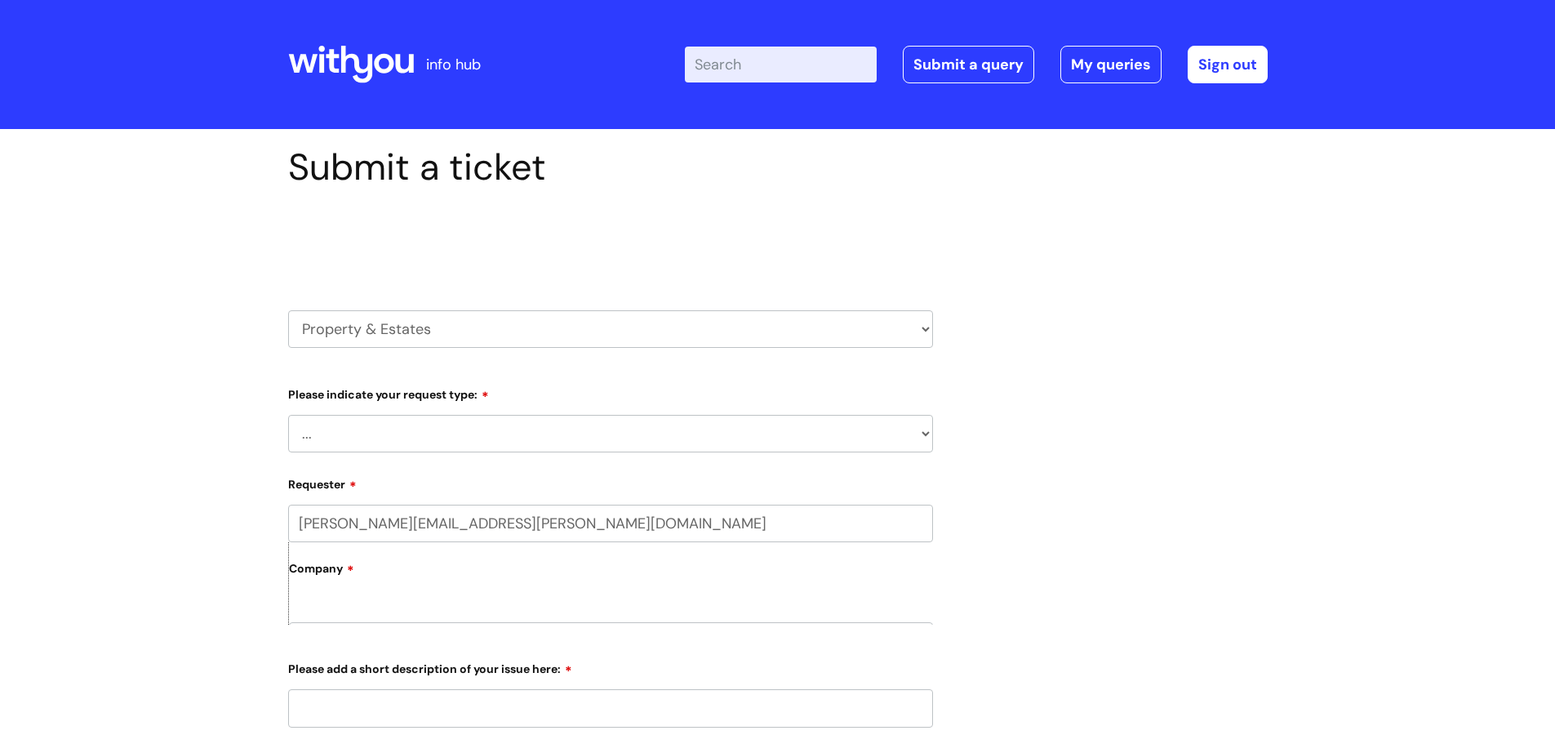
drag, startPoint x: 0, startPoint y: 0, endPoint x: 460, endPoint y: 437, distance: 633.9
click at [460, 437] on select "... Facilities Support Lease/ Tenancy Agreements Health & Safety and Environmen…" at bounding box center [610, 434] width 645 height 38
click at [504, 335] on select "HR / People IT and Support Clinical Drug Alerts Finance Accounts Data Support T…" at bounding box center [610, 329] width 645 height 38
select select "systems"
click at [288, 310] on select "HR / People IT and Support Clinical Drug Alerts Finance Accounts Data Support T…" at bounding box center [610, 329] width 645 height 38
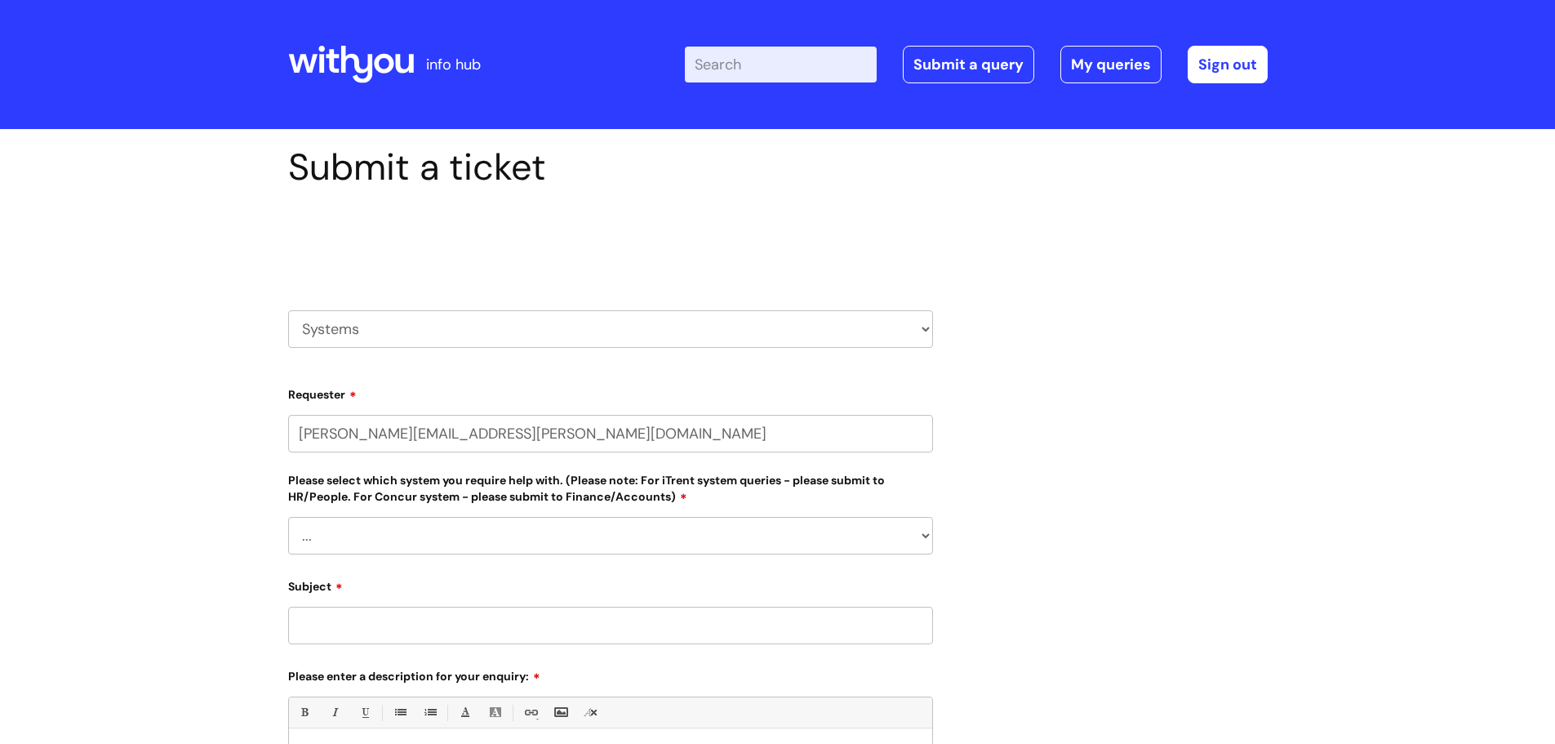
select select "80004157202"
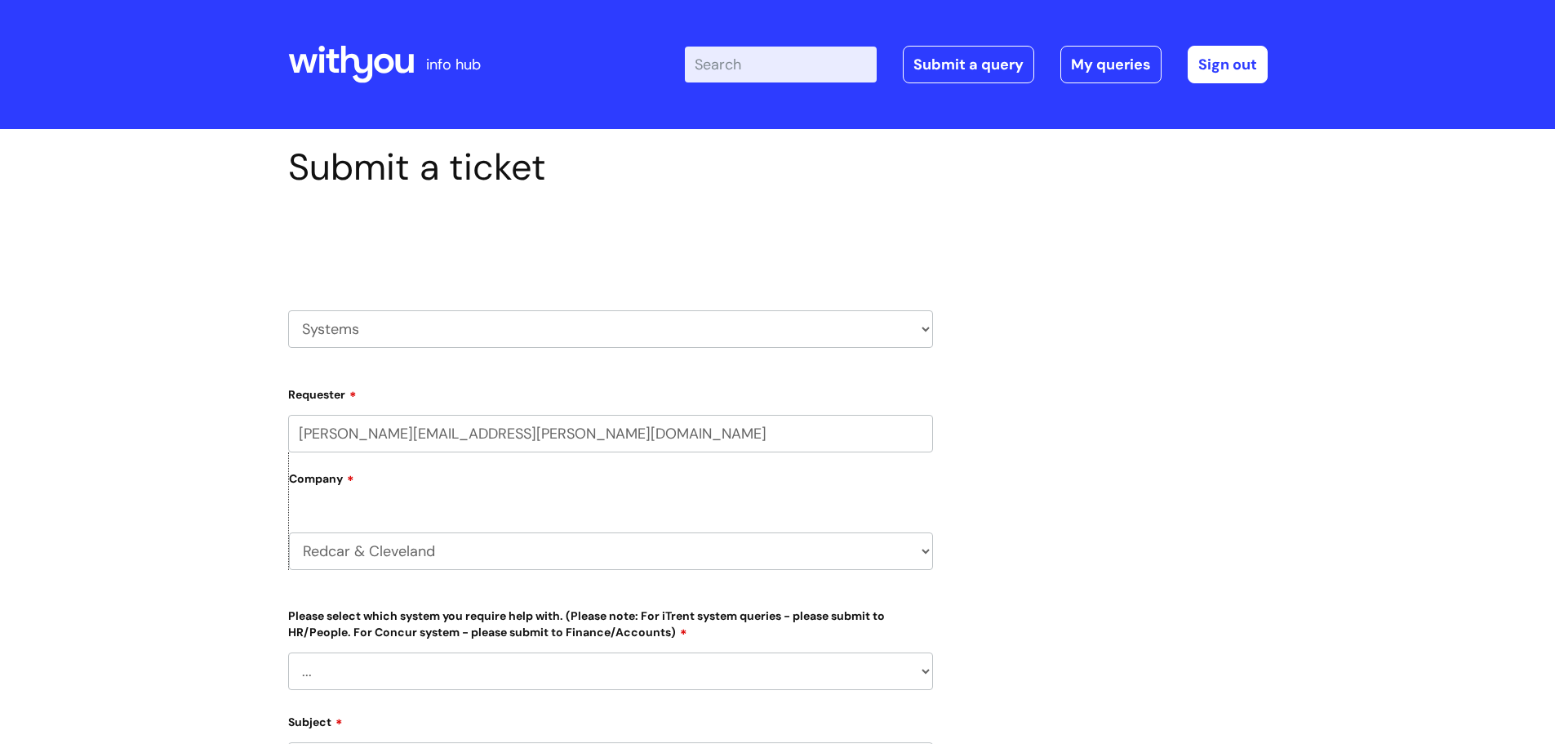
click at [430, 663] on select "... Ulysses Helpdesk Monday.com Nebula fault ILLY CarePath fault Halo fault E-c…" at bounding box center [610, 671] width 645 height 38
click at [97, 454] on div "Submit a ticket Select issue type HR / People IT and Support Clinical Drug Aler…" at bounding box center [777, 669] width 1555 height 1080
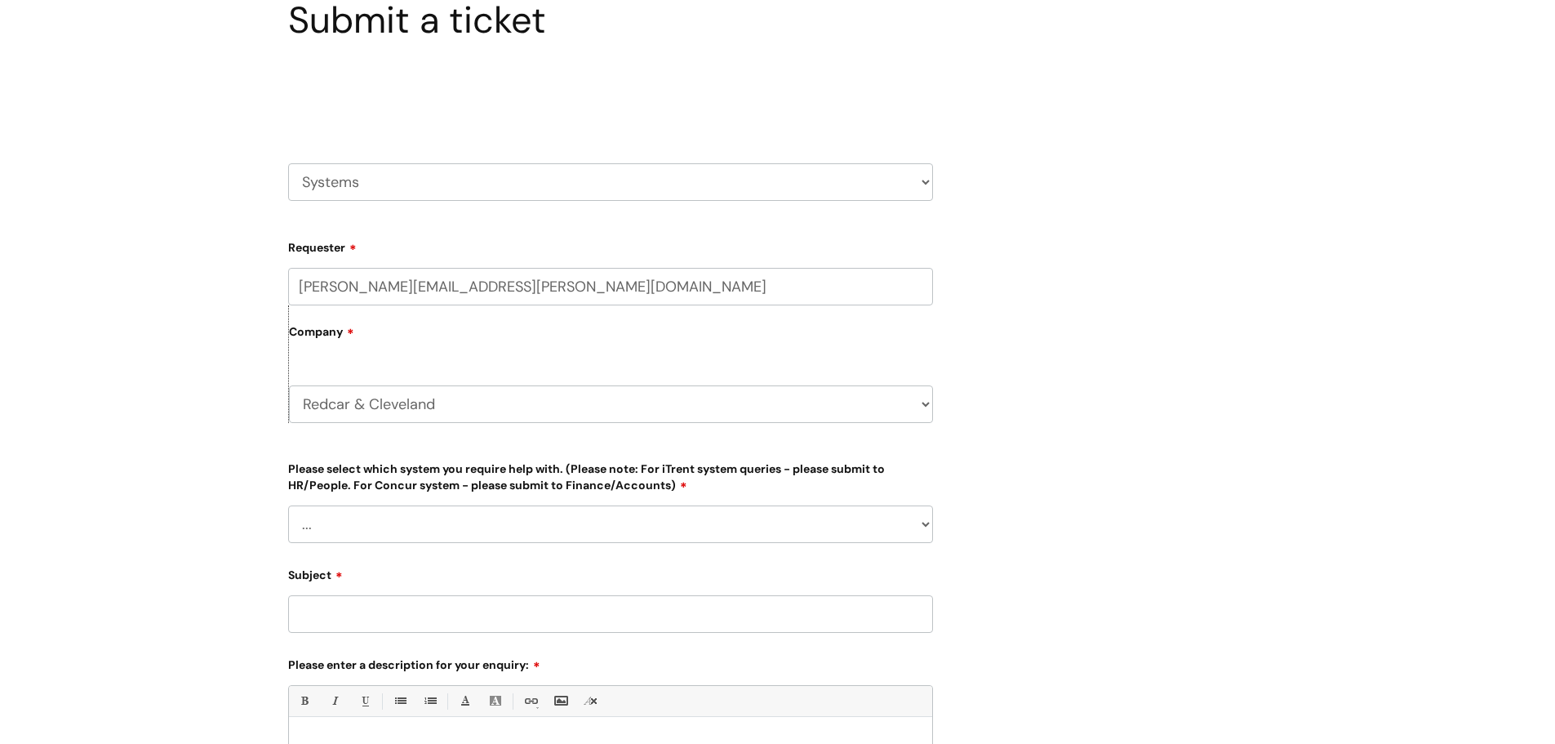
scroll to position [245, 0]
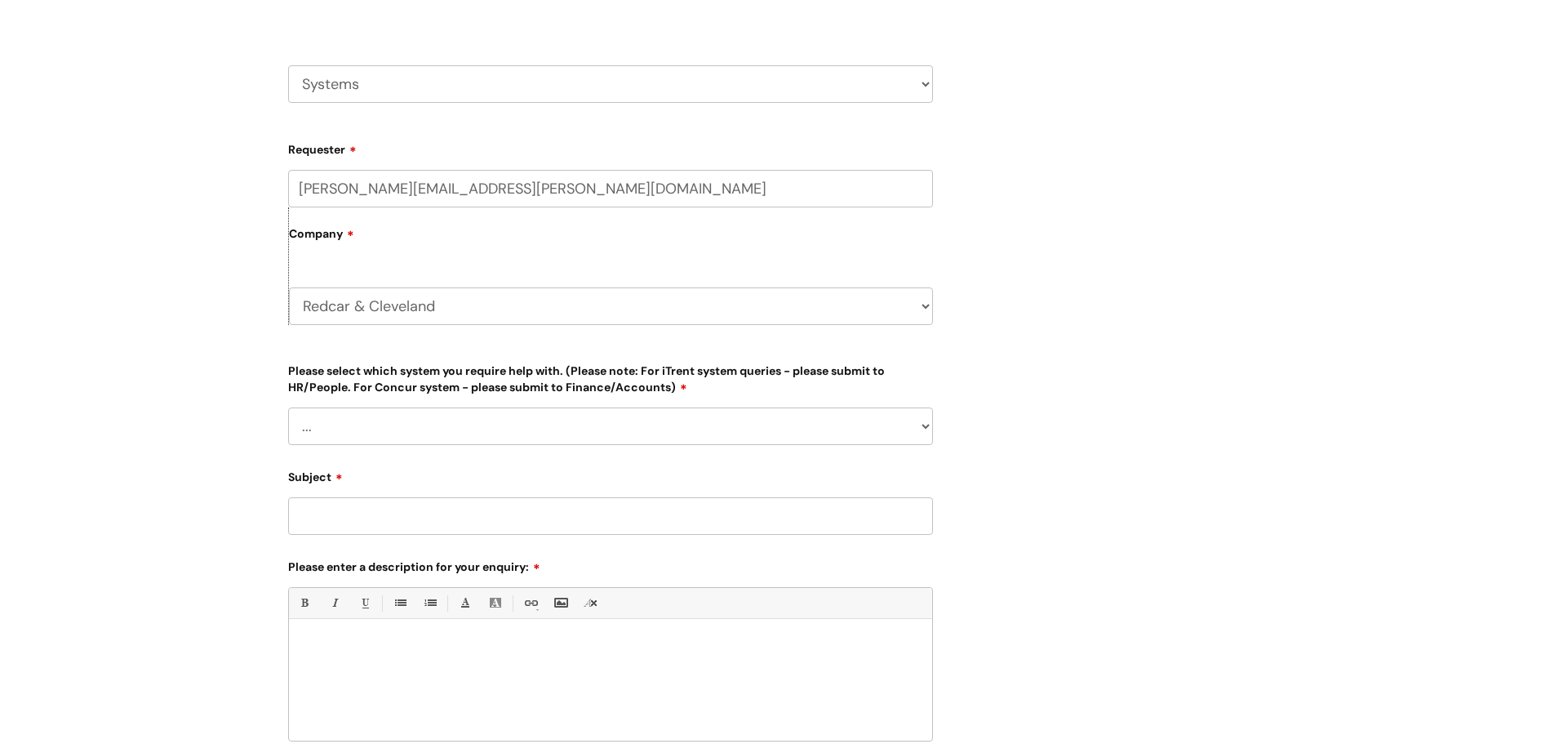
click at [440, 427] on select "... Ulysses Helpdesk Monday.com Nebula fault ILLY CarePath fault Halo fault E-c…" at bounding box center [610, 426] width 645 height 38
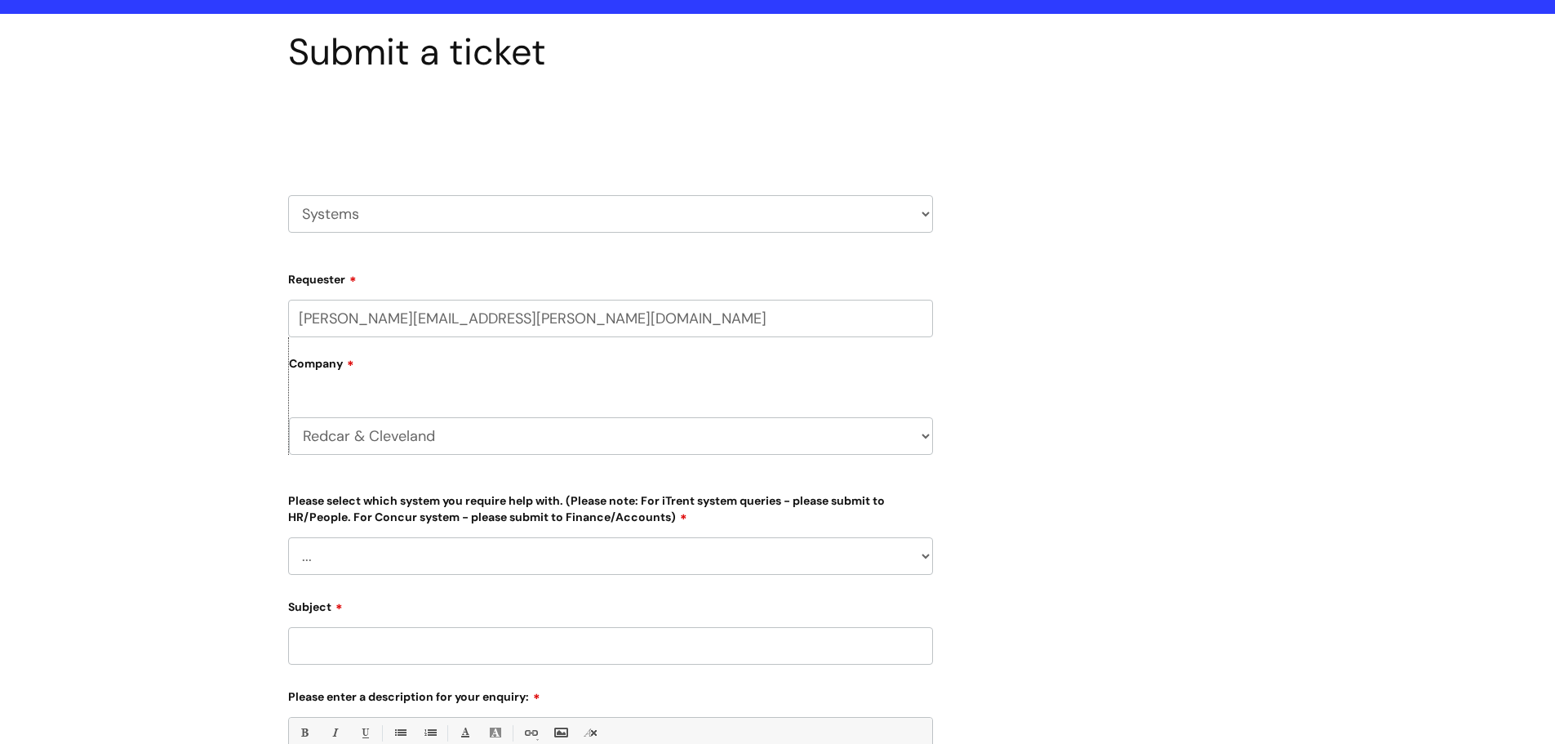
scroll to position [0, 0]
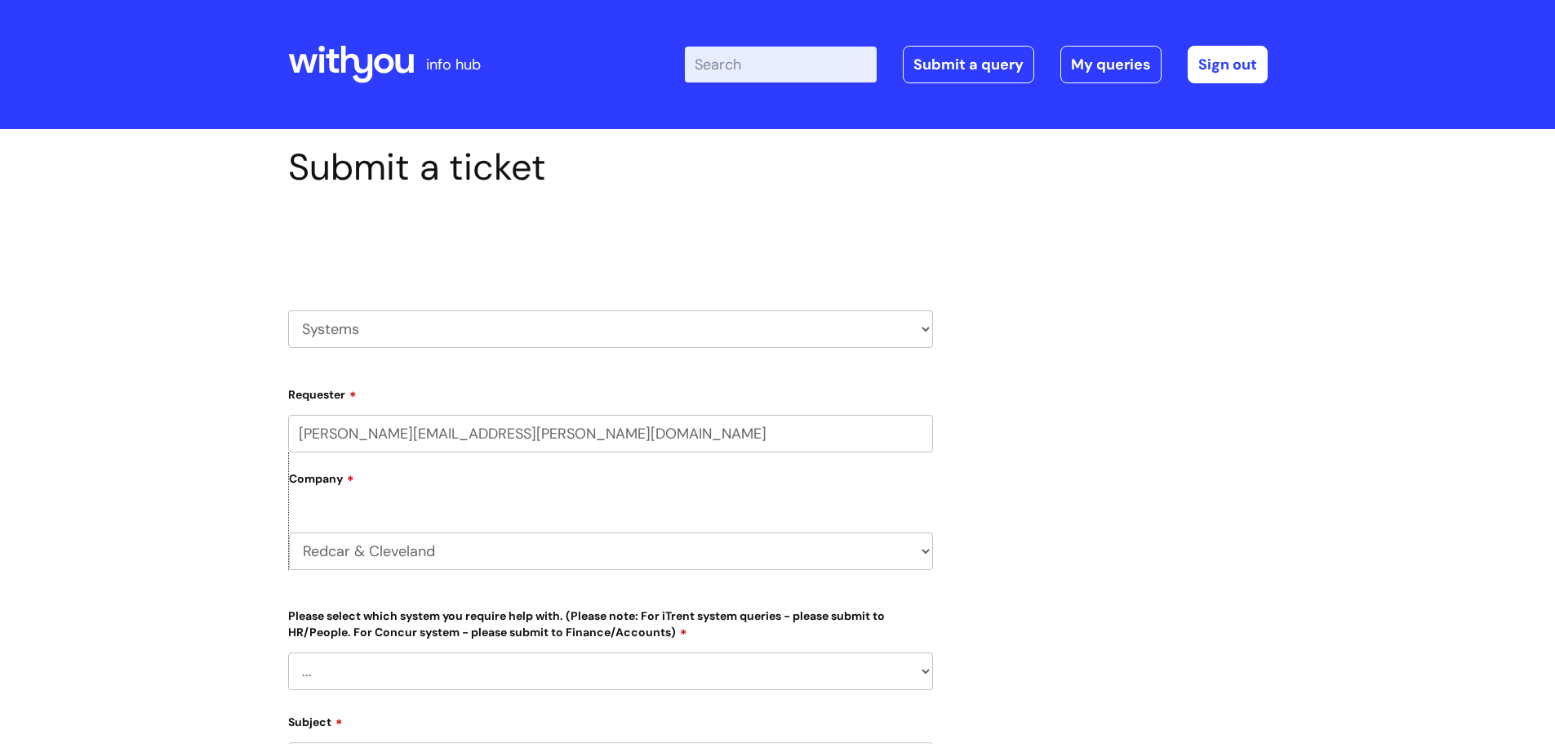
click at [502, 331] on select "HR / People IT and Support Clinical Drug Alerts Finance Accounts Data Support T…" at bounding box center [610, 329] width 645 height 38
select select "hr_/_people"
click at [288, 310] on select "HR / People IT and Support Clinical Drug Alerts Finance Accounts Data Support T…" at bounding box center [610, 329] width 645 height 38
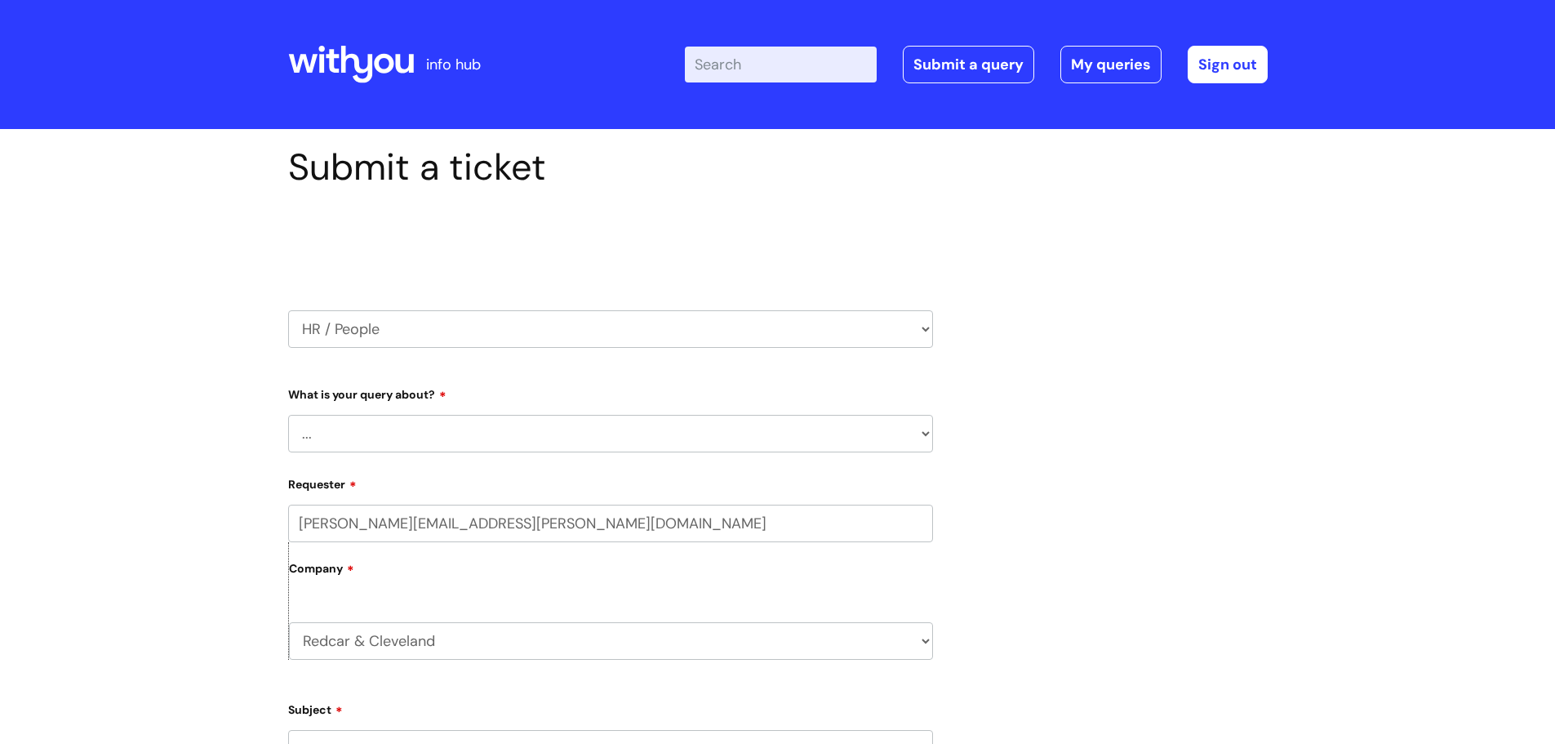
click at [801, 68] on input "Enter your search term here..." at bounding box center [781, 65] width 192 height 36
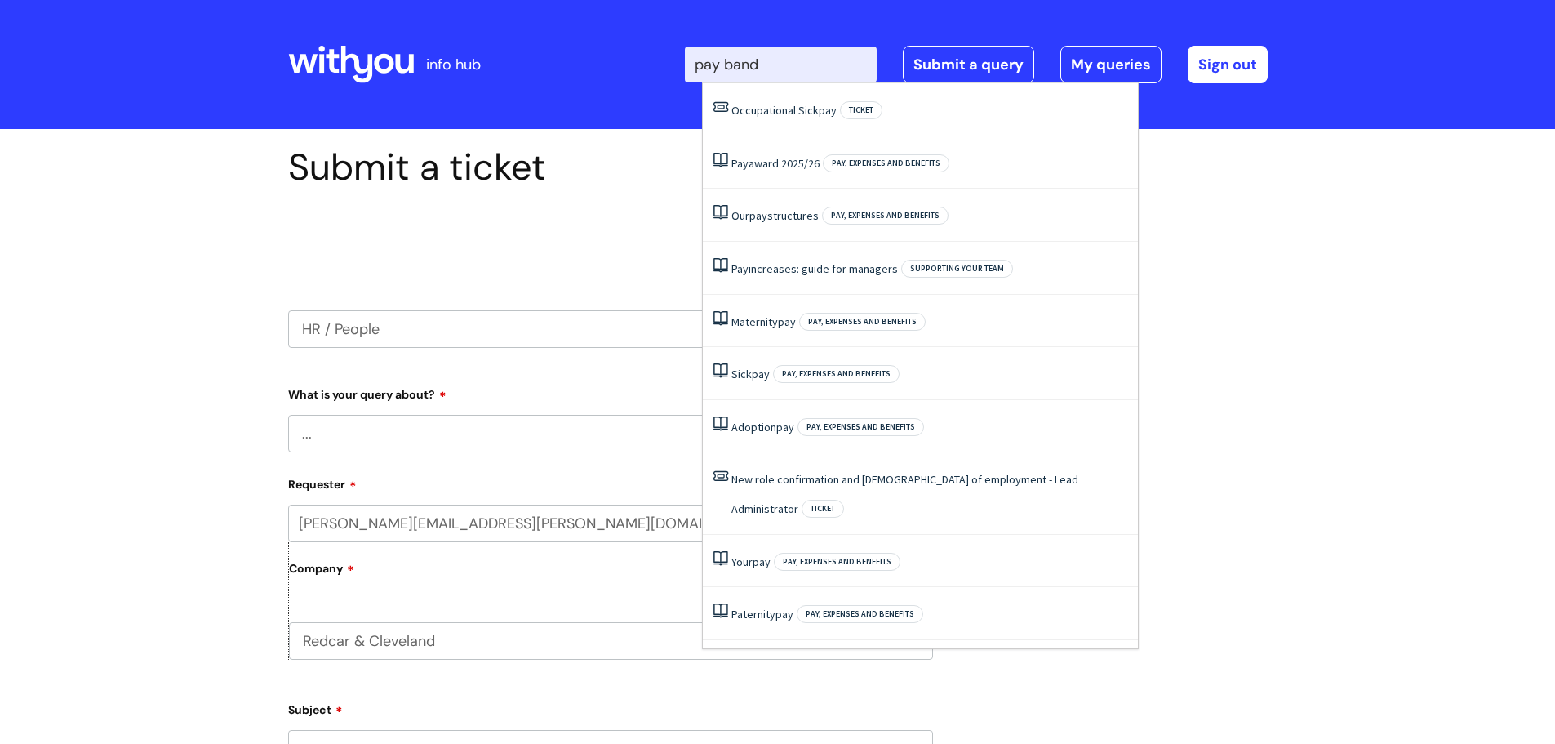
type input "pay band"
click button "Search" at bounding box center [0, 0] width 0 height 0
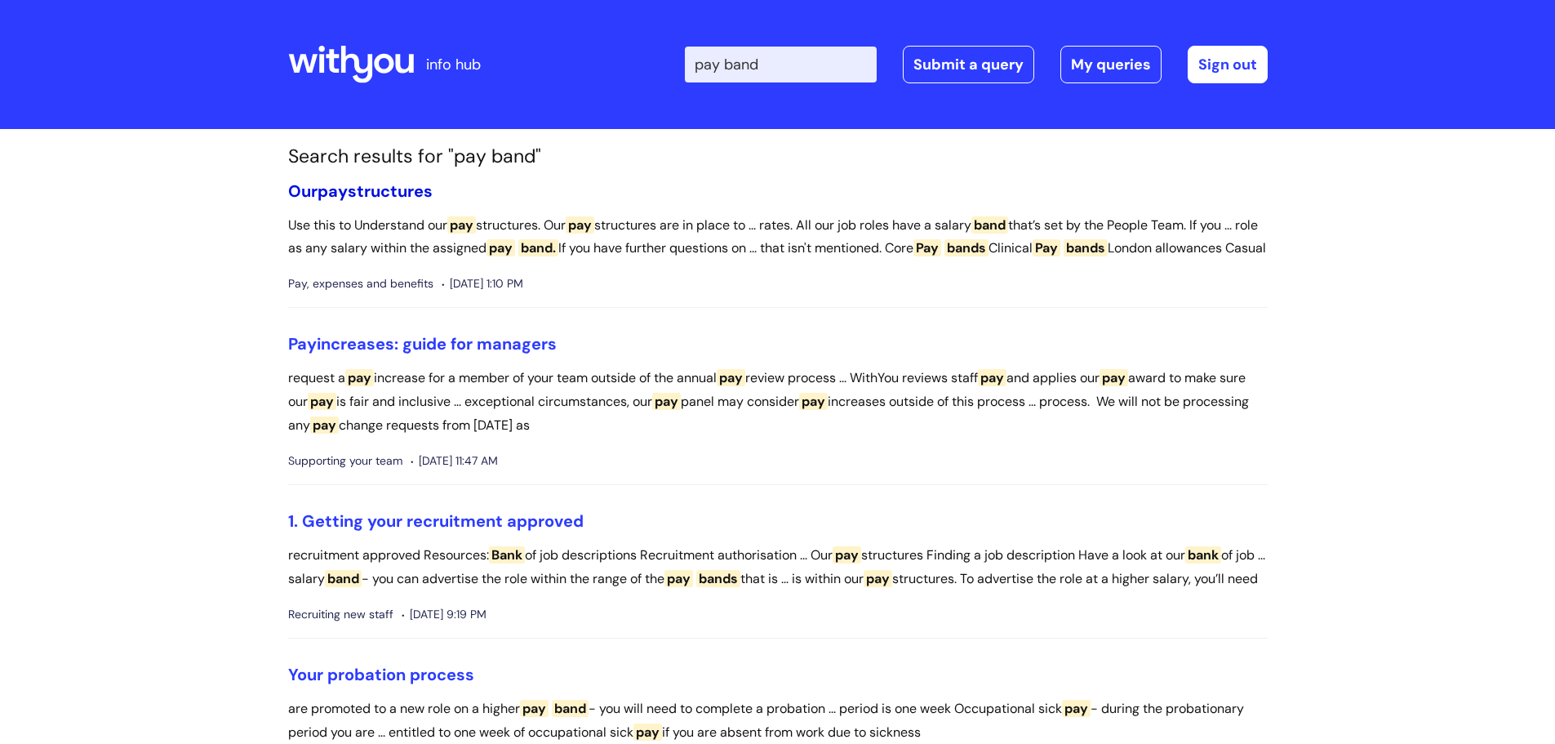
click at [410, 192] on link "Our pay structures" at bounding box center [360, 190] width 144 height 21
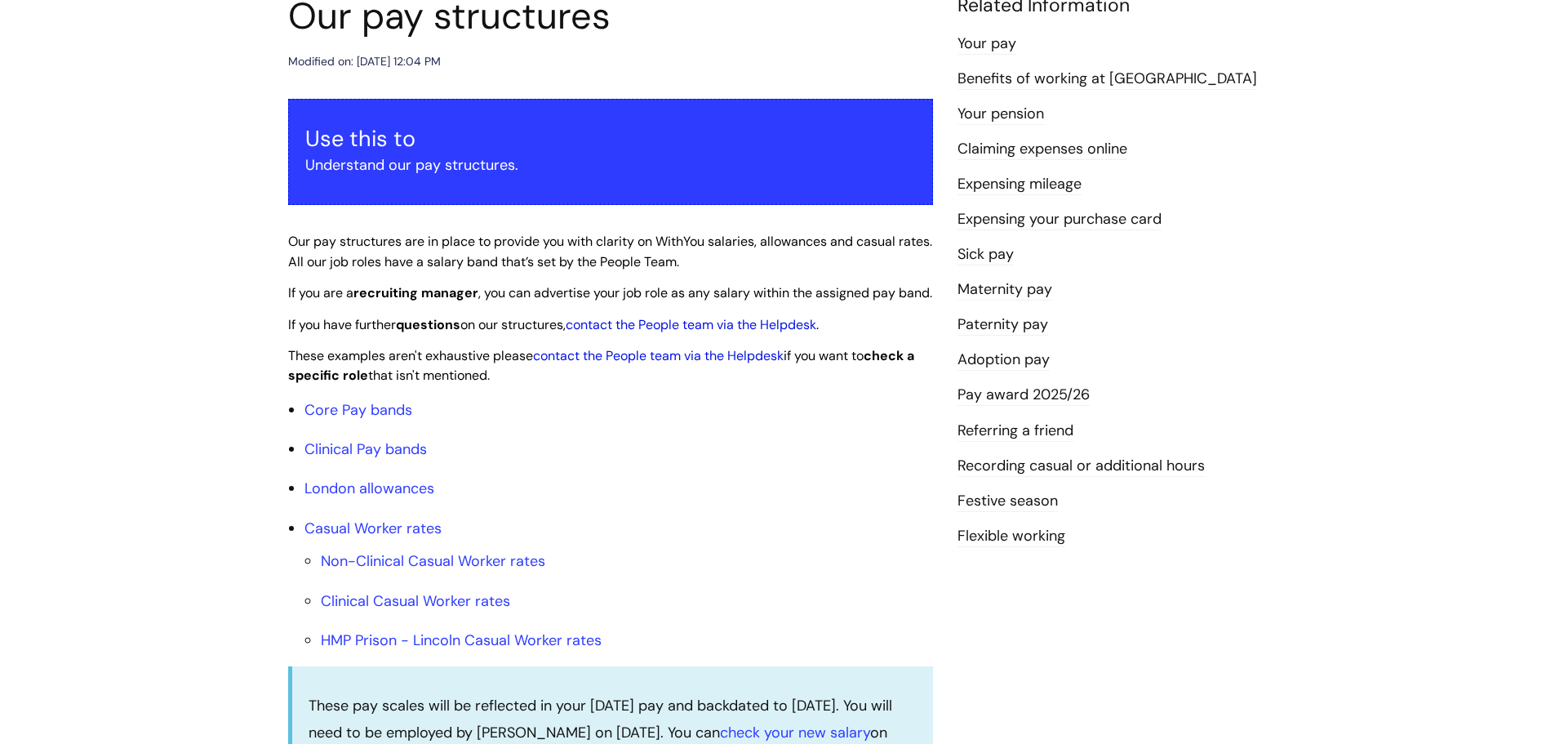
scroll to position [245, 0]
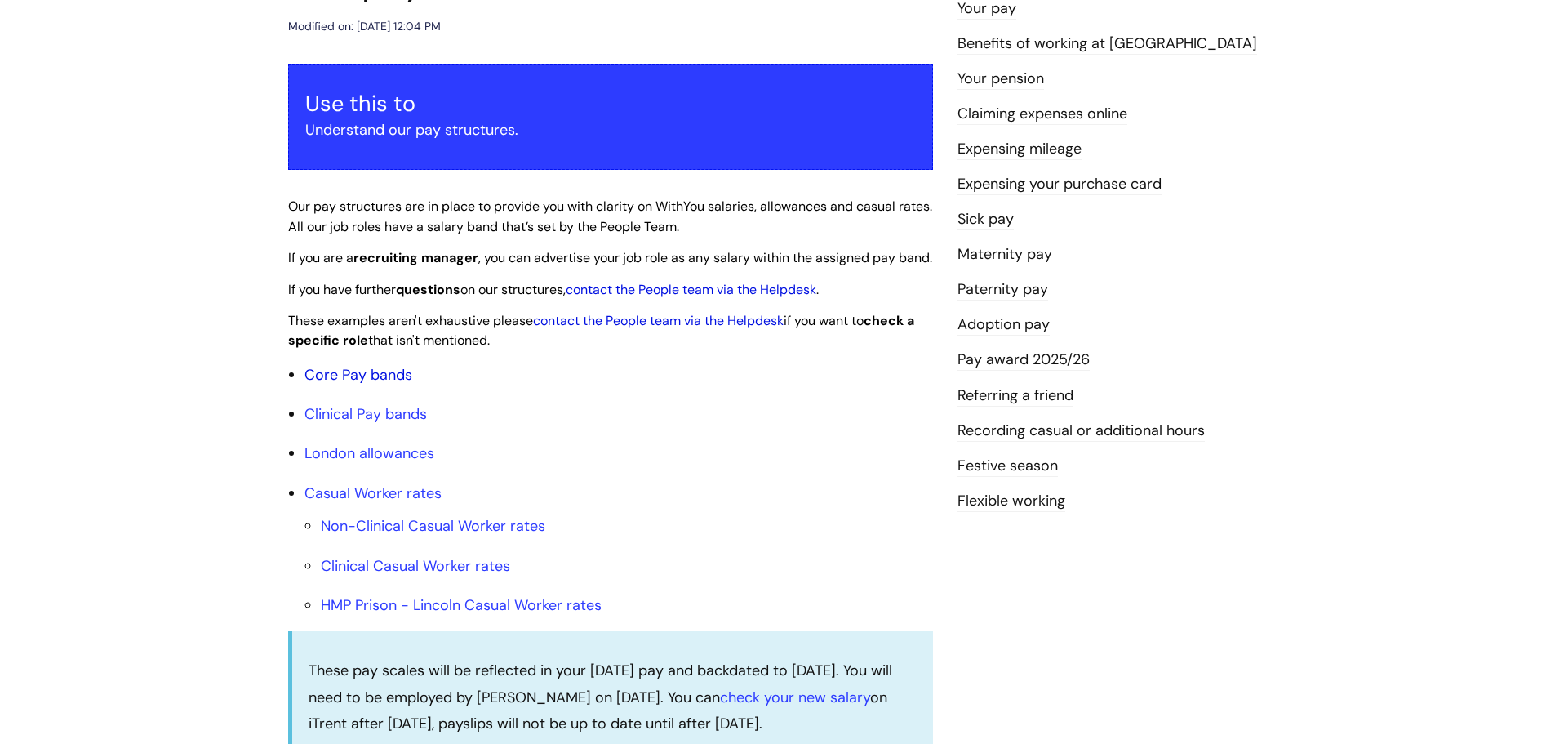
click at [351, 384] on link "Core Pay bands" at bounding box center [358, 375] width 108 height 20
click at [320, 384] on link "Core Pay bands" at bounding box center [358, 375] width 108 height 20
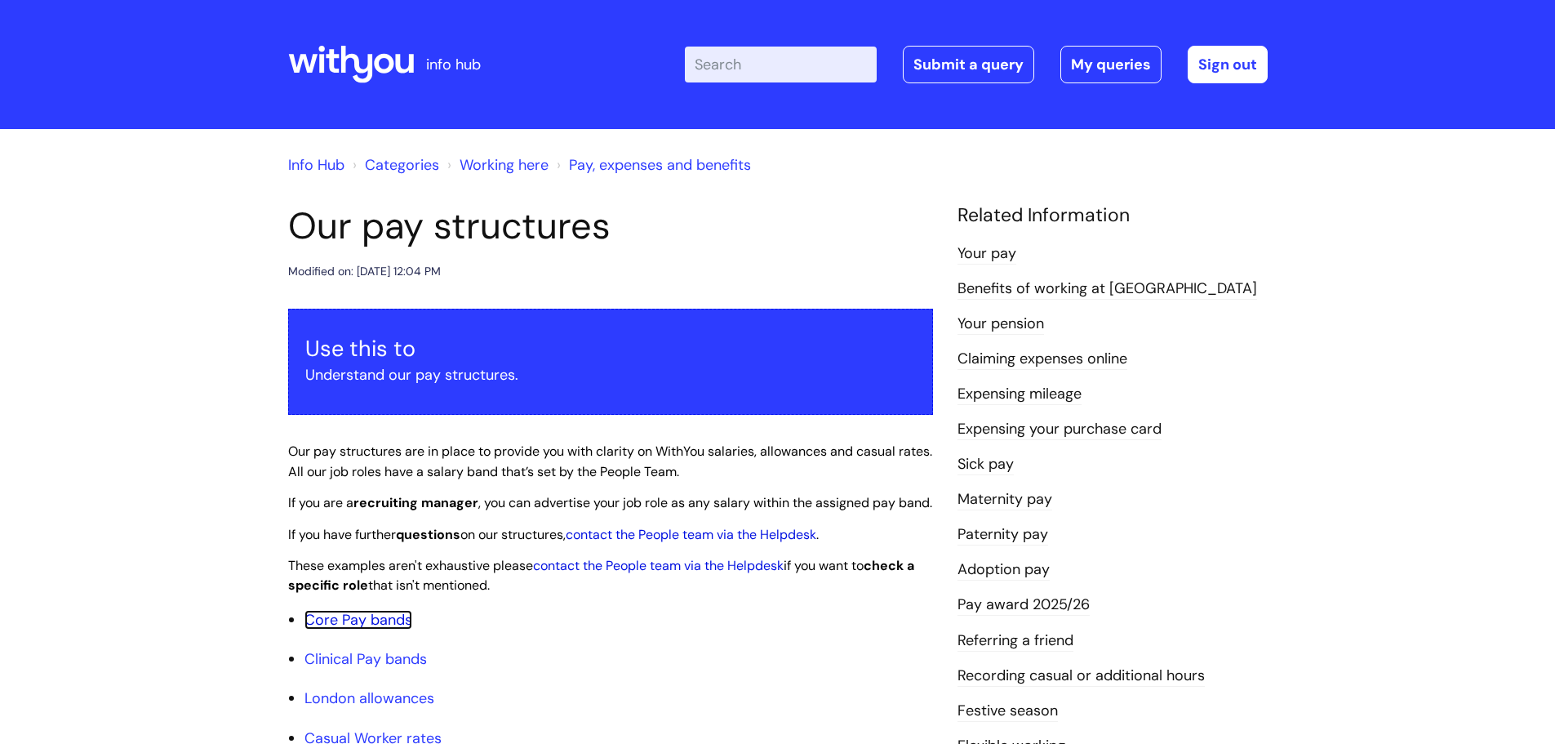
scroll to position [245, 0]
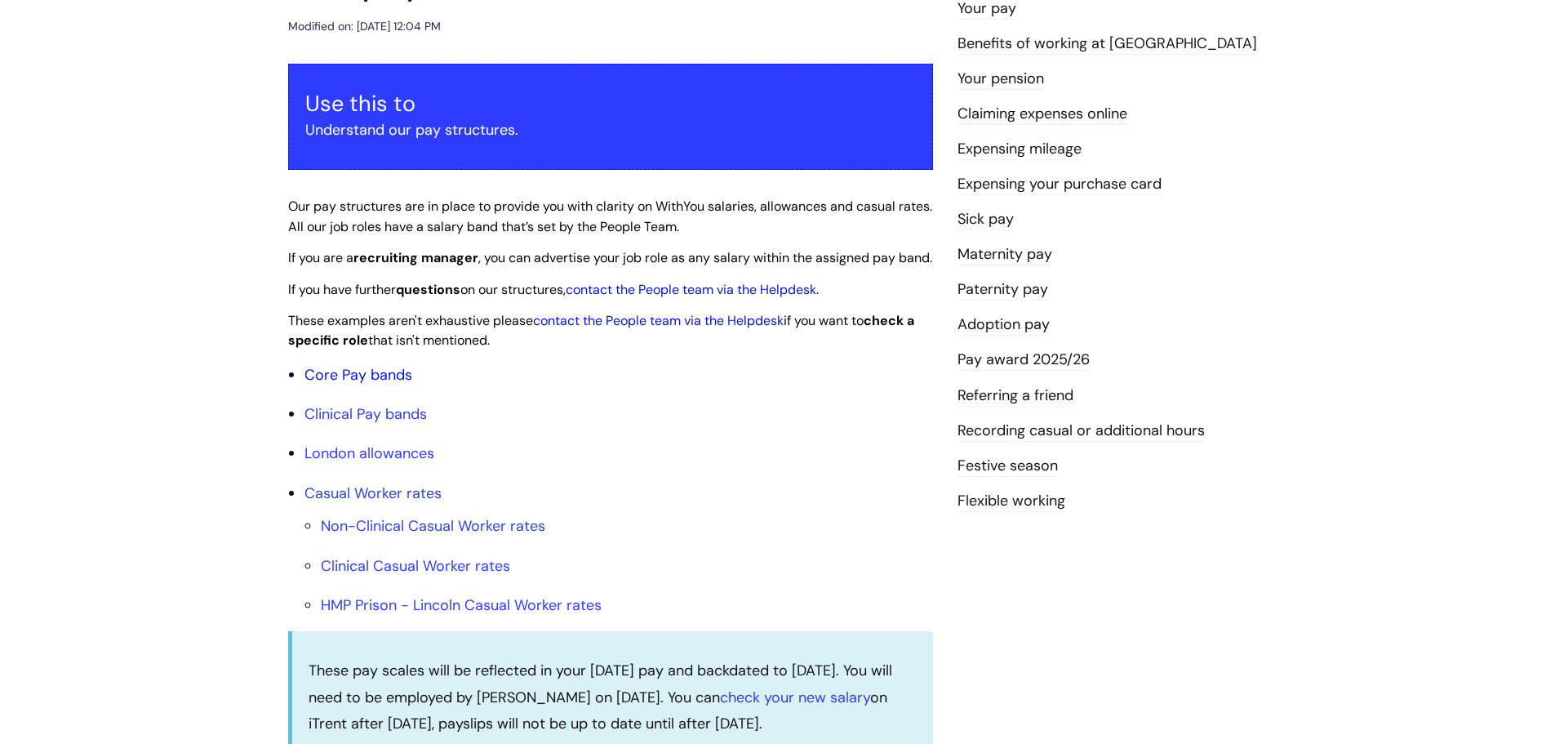
click at [393, 384] on link "Core Pay bands" at bounding box center [358, 375] width 108 height 20
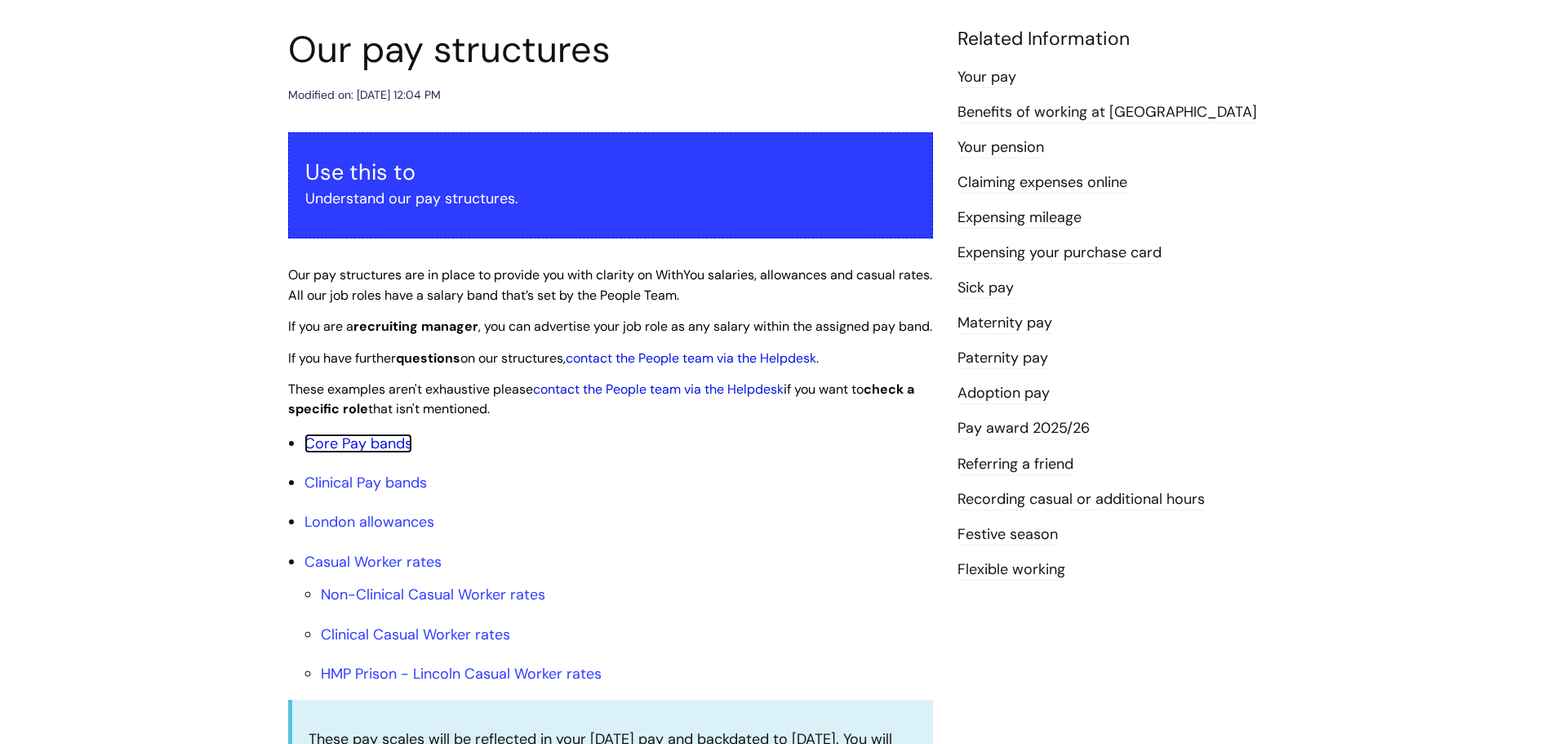
scroll to position [82, 0]
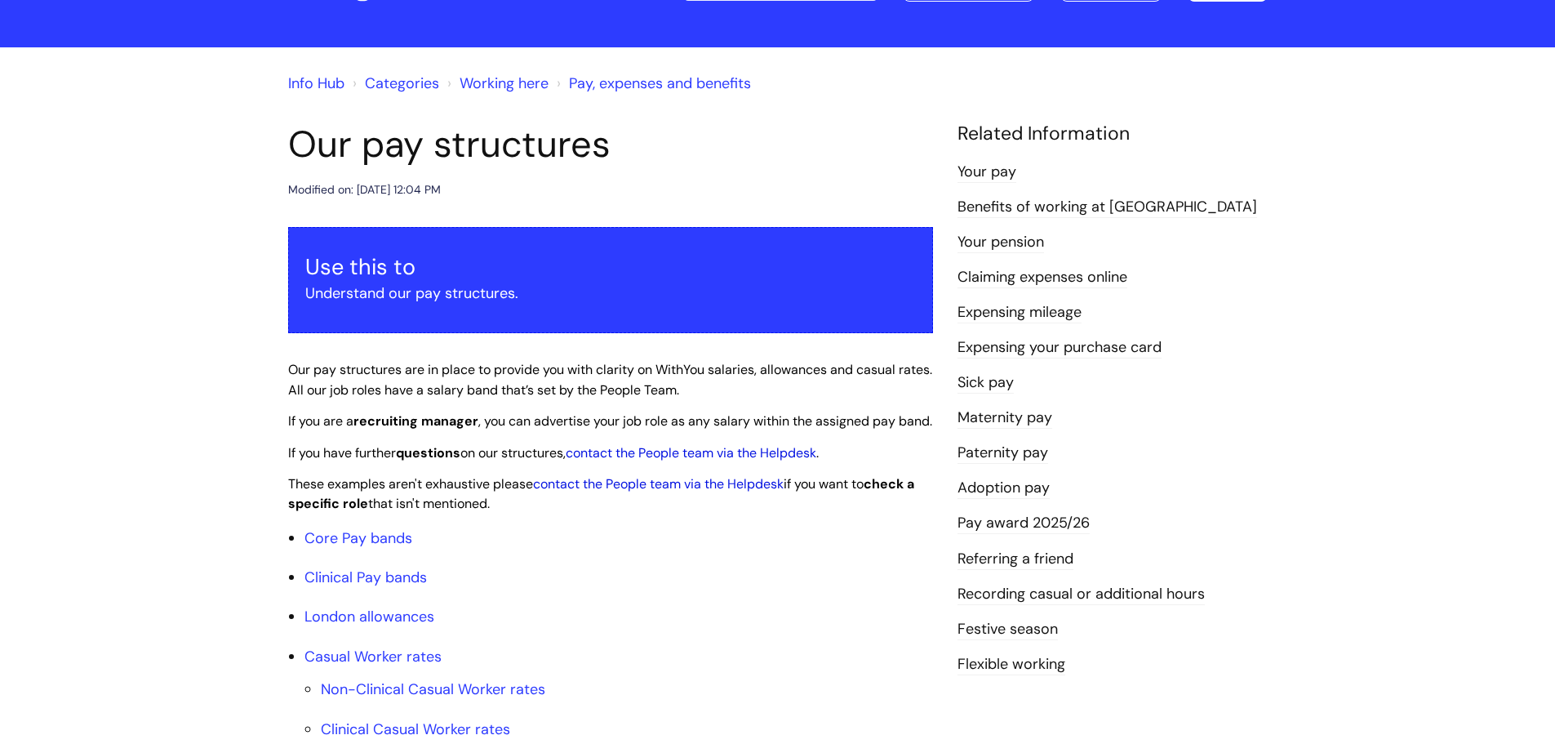
click at [649, 461] on link "contact the People team via the Helpdesk" at bounding box center [691, 452] width 251 height 17
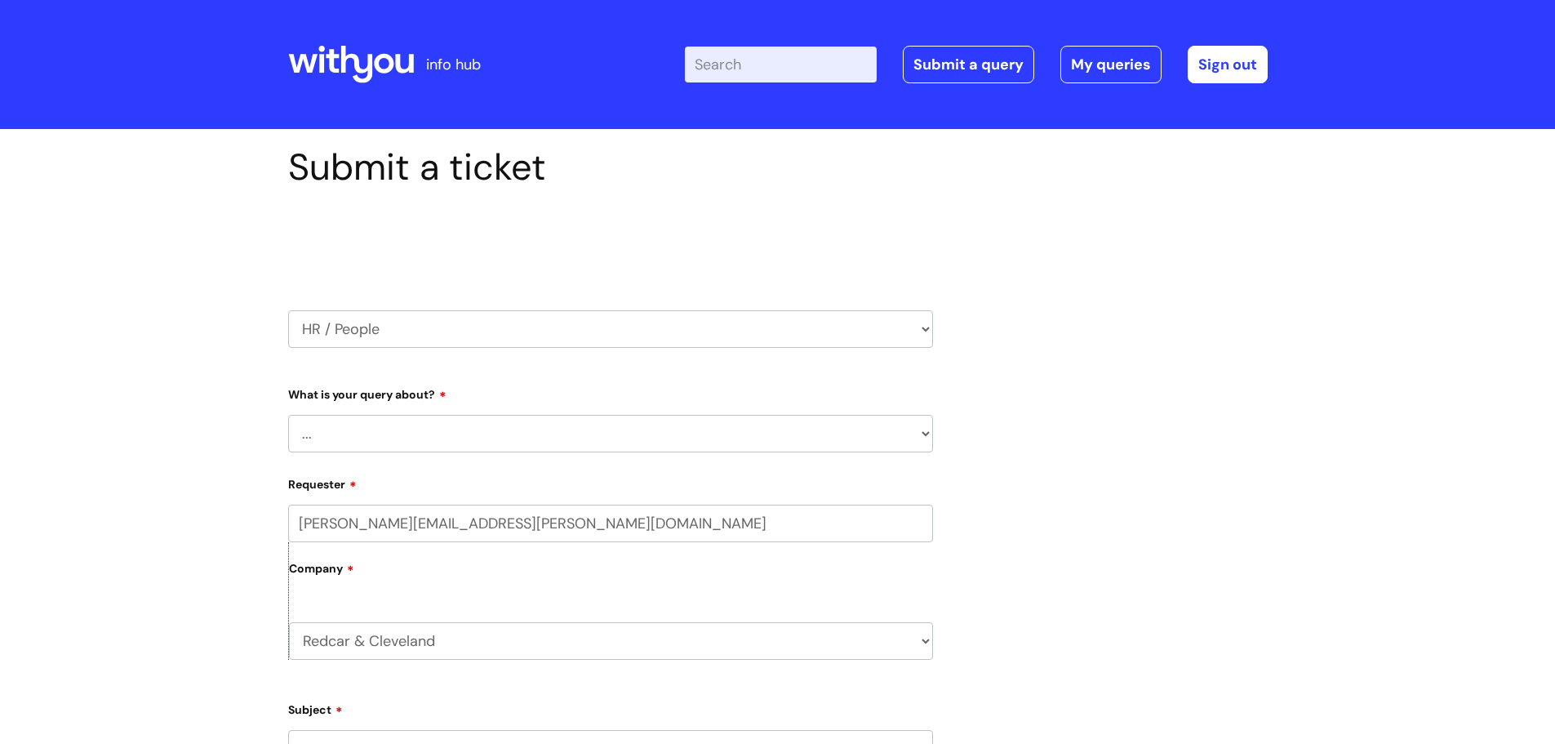
click at [376, 431] on select "... Absence Query Holiday Query Employee change request General HR Query iTrent…" at bounding box center [610, 434] width 645 height 38
select select "Pay Query"
click at [288, 415] on select "... Absence Query Holiday Query Employee change request General HR Query iTrent…" at bounding box center [610, 434] width 645 height 38
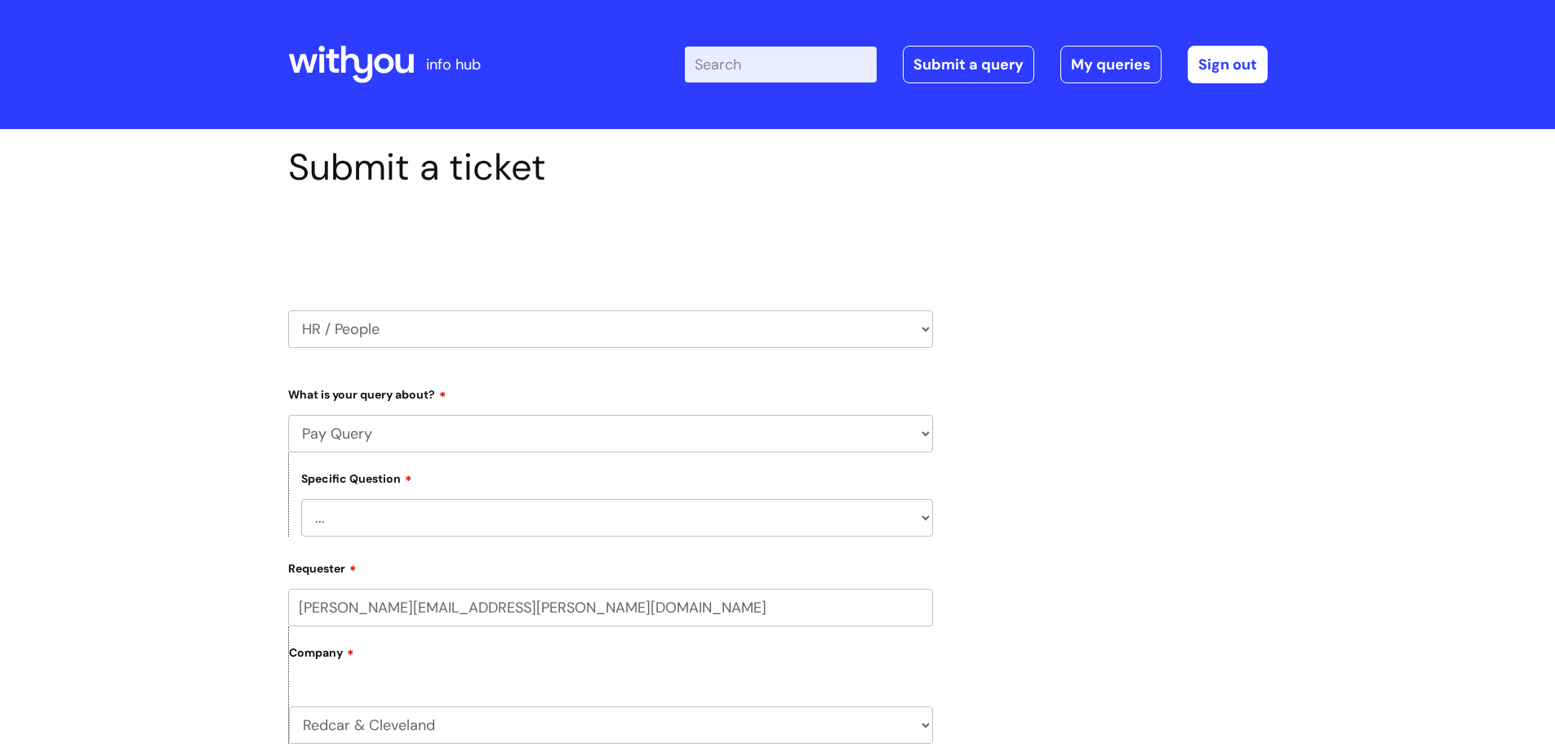
click at [382, 522] on select "... I don’t understand my payslip I think I have been overpaid I think I have b…" at bounding box center [617, 518] width 632 height 38
select select "Other payslip query"
click at [301, 499] on select "... I don’t understand my payslip I think I have been overpaid I think I have b…" at bounding box center [617, 518] width 632 height 38
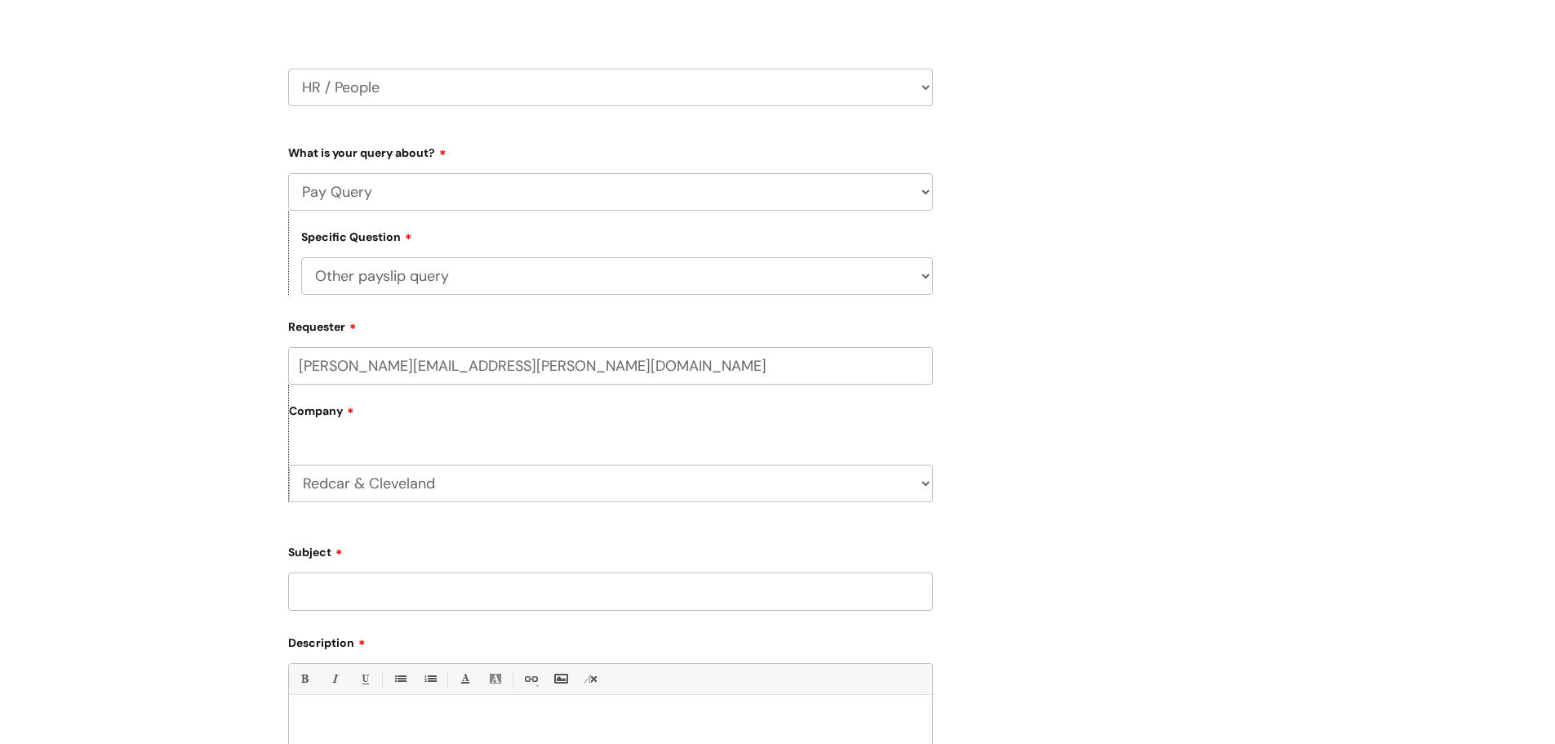
scroll to position [245, 0]
click at [390, 591] on input "Subject" at bounding box center [610, 588] width 645 height 38
type input "Pay Band"
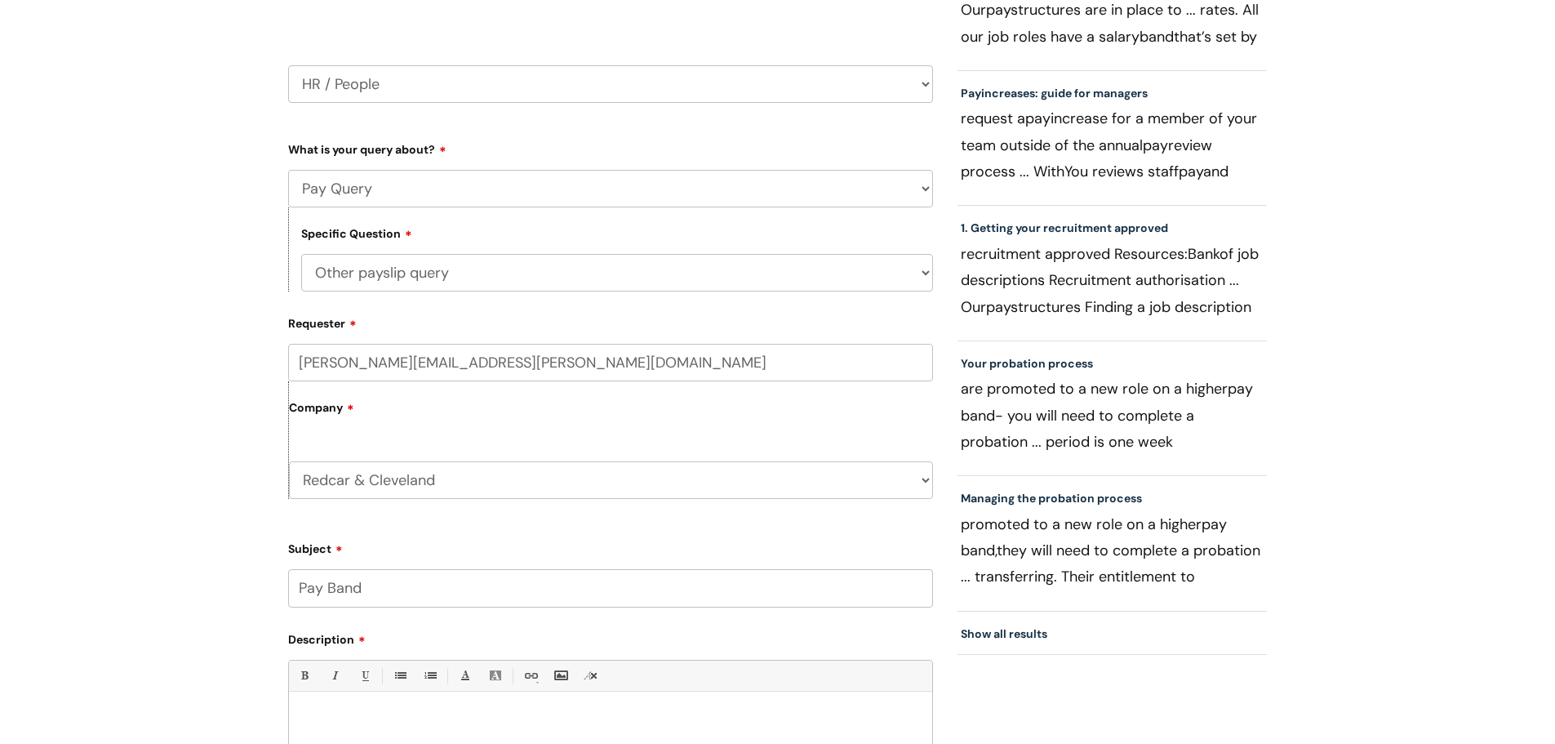
click at [378, 734] on div at bounding box center [610, 756] width 643 height 113
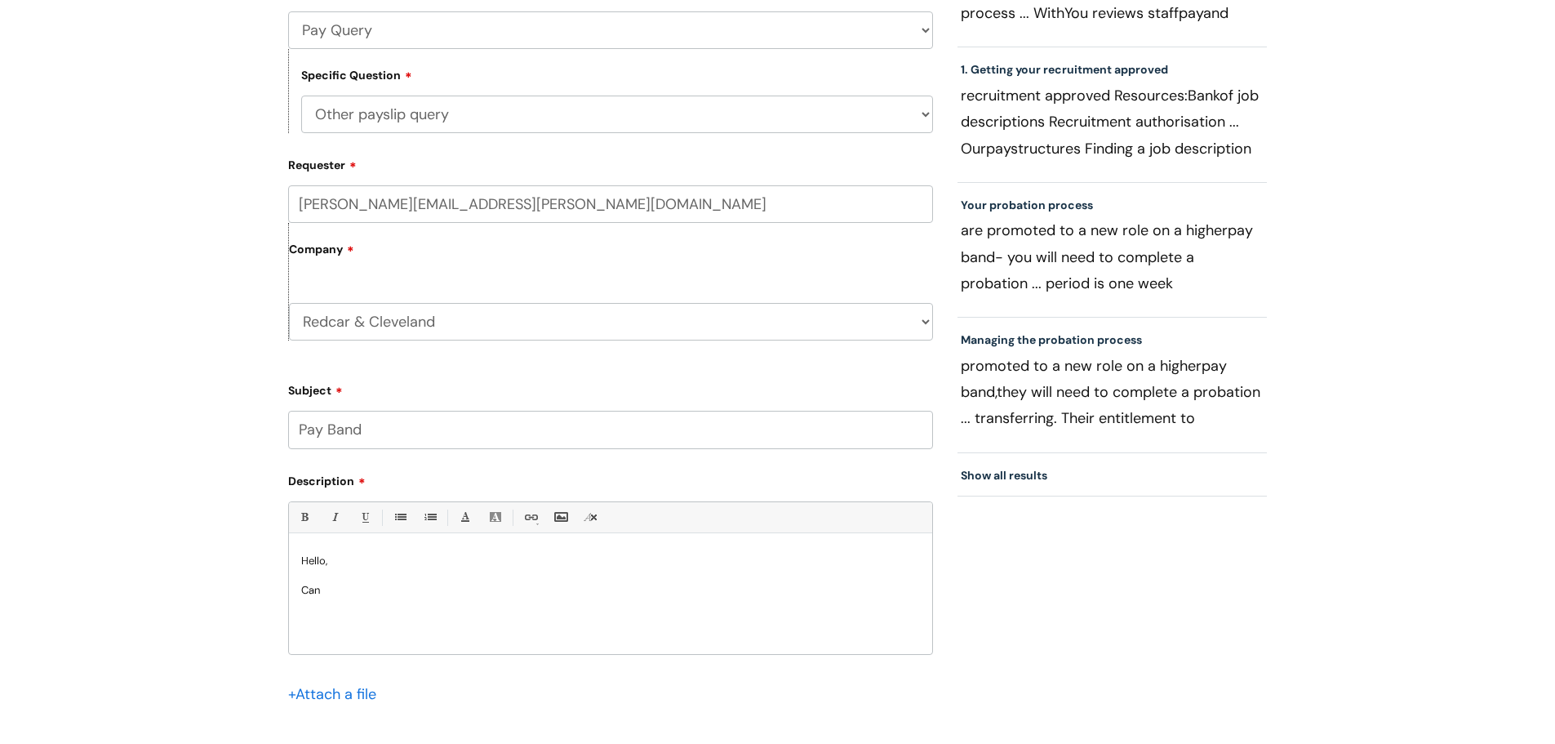
scroll to position [420, 0]
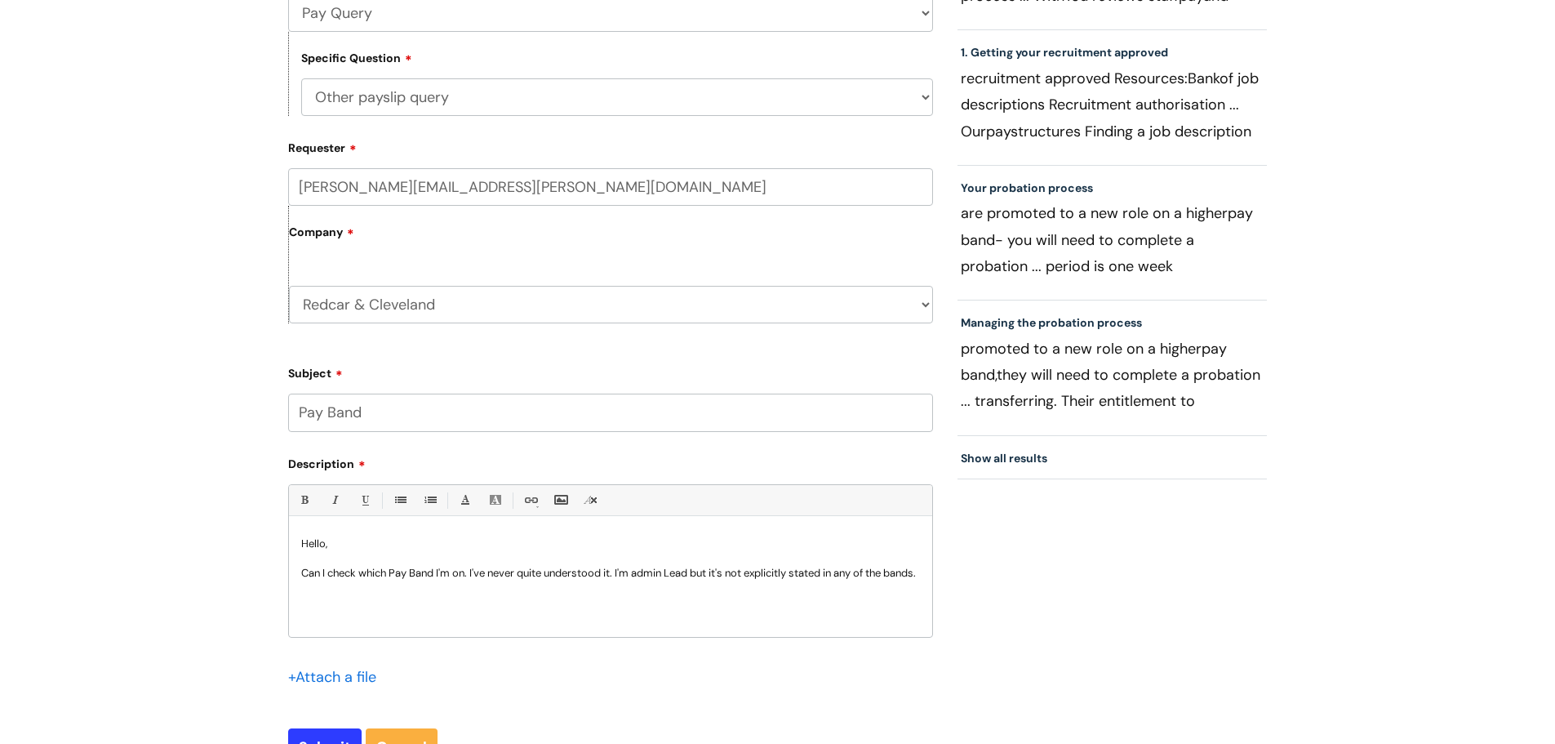
drag, startPoint x: 833, startPoint y: 566, endPoint x: 877, endPoint y: 609, distance: 61.2
click at [833, 567] on p "Can I check which Pay Band I'm on. I've never quite understood it. I'm admin Le…" at bounding box center [610, 573] width 619 height 15
click at [341, 734] on input "Submit" at bounding box center [324, 747] width 73 height 38
type input "Please Wait..."
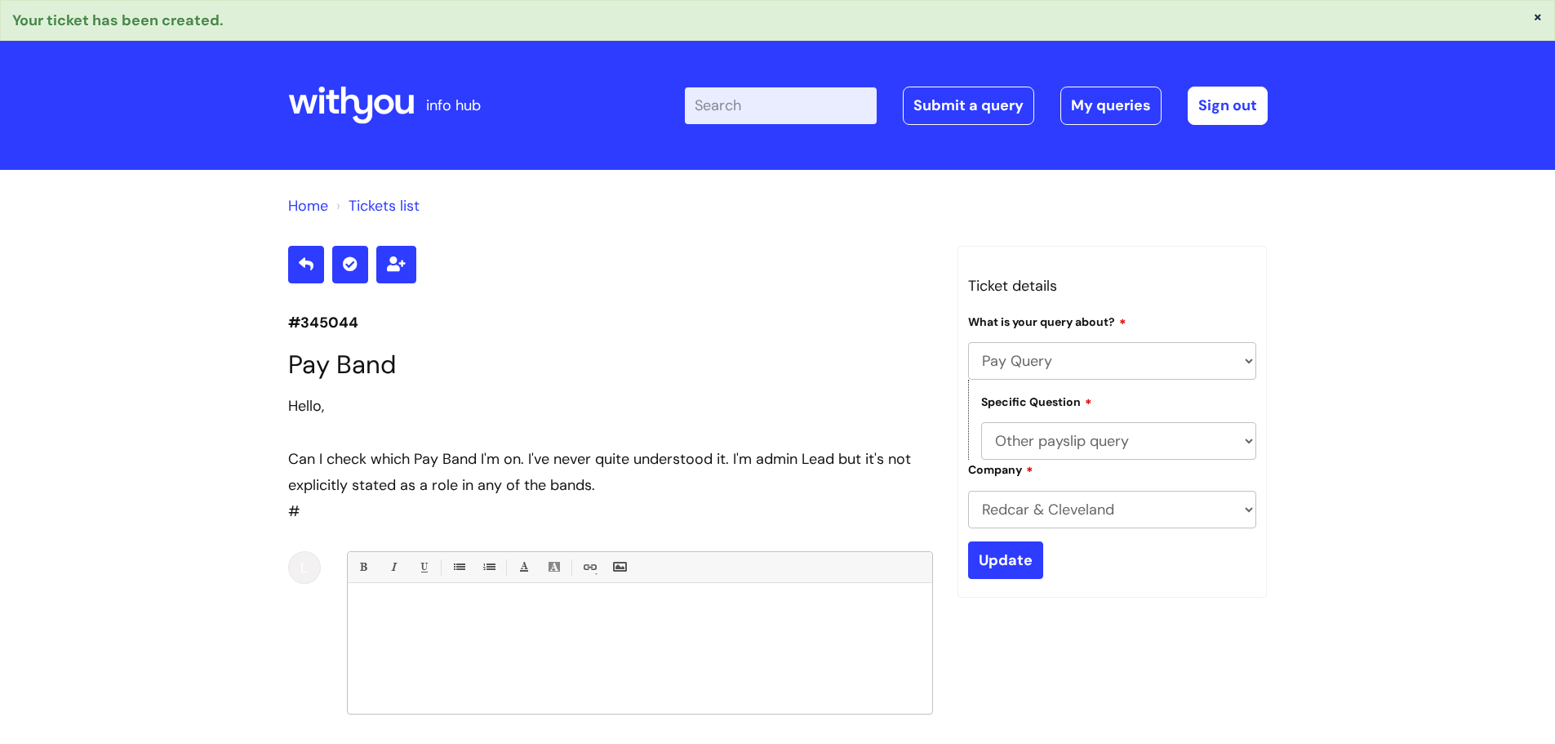
select select "Pay Query"
select select "Other payslip query"
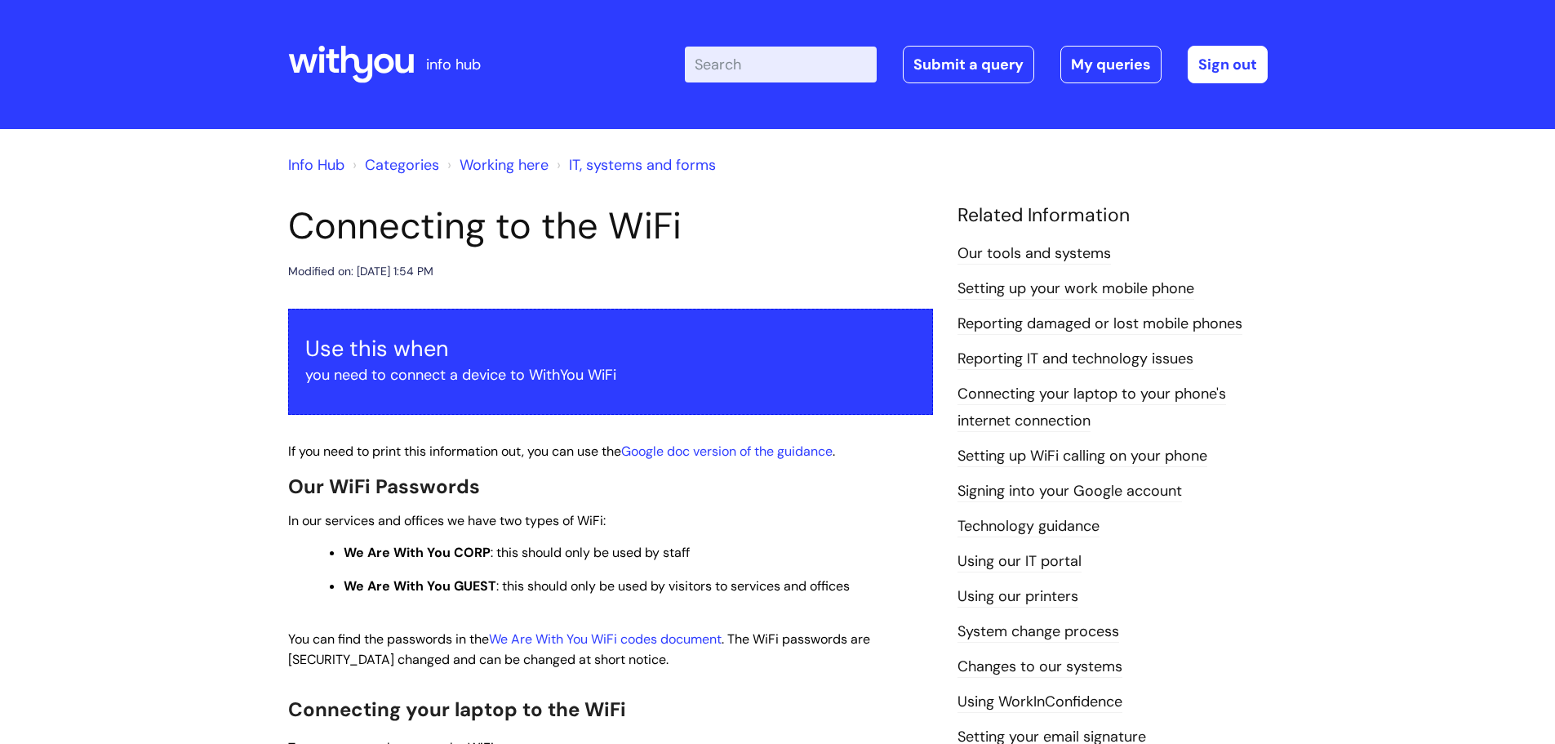
scroll to position [1452, 0]
